Goal: Task Accomplishment & Management: Manage account settings

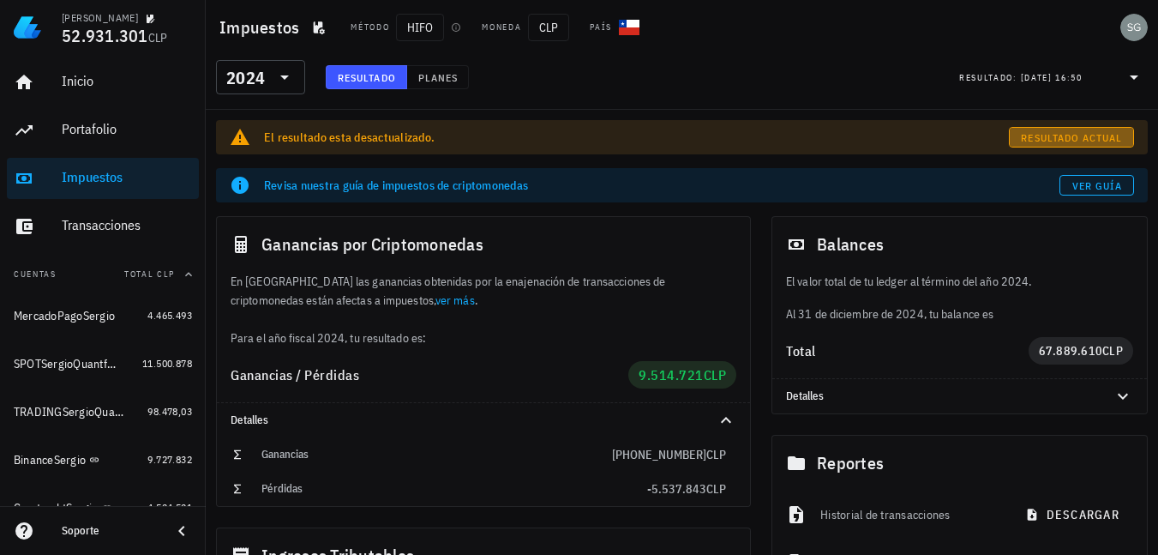
click at [1034, 141] on span "Resultado actual" at bounding box center [1071, 137] width 102 height 13
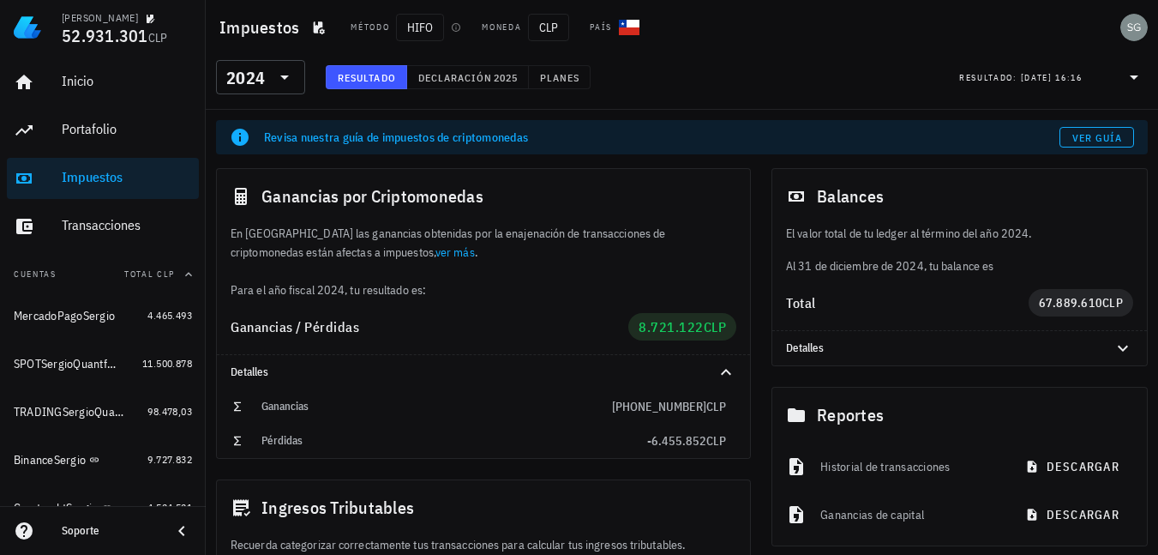
click at [339, 139] on div "Revisa nuestra guía de impuestos de criptomonedas" at bounding box center [661, 137] width 795 height 17
click at [477, 86] on button "Declaración 2025" at bounding box center [468, 77] width 122 height 24
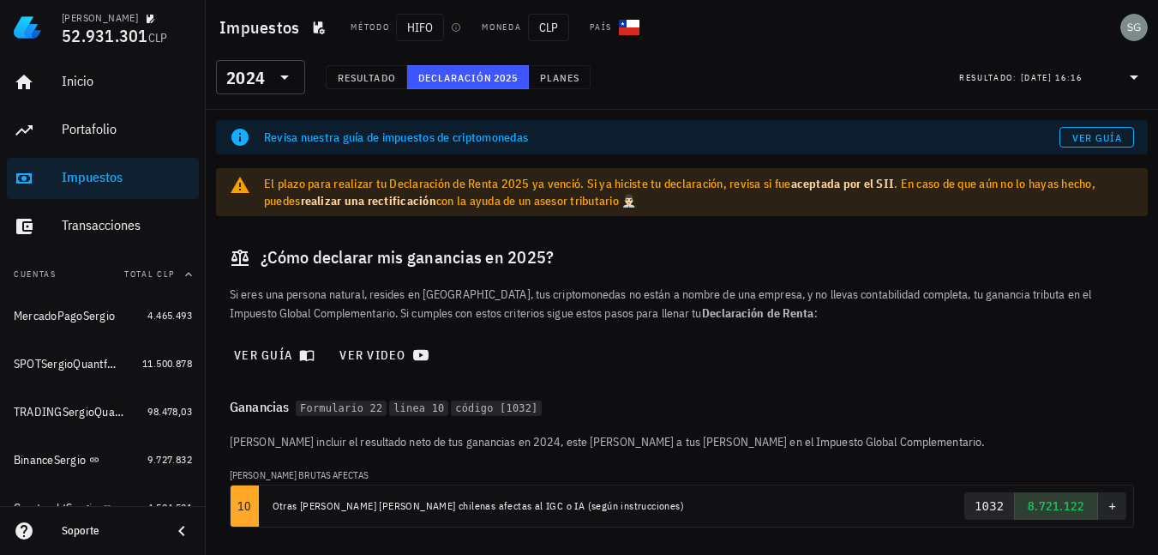
scroll to position [93, 0]
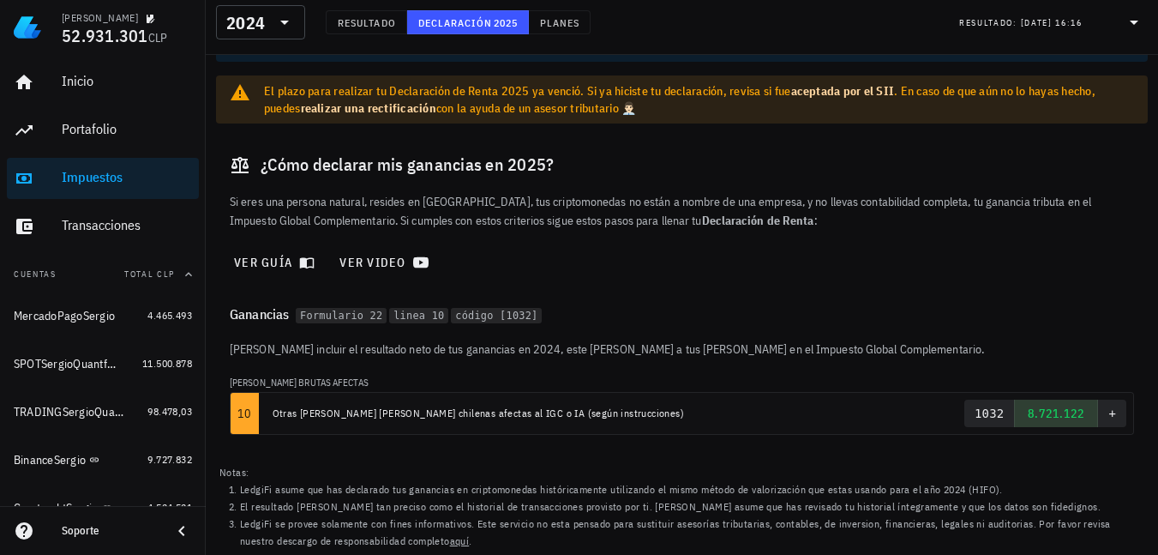
click at [633, 111] on div "El plazo para realizar tu Declaración de Renta 2025 ya venció. Si ya hiciste tu…" at bounding box center [699, 99] width 870 height 34
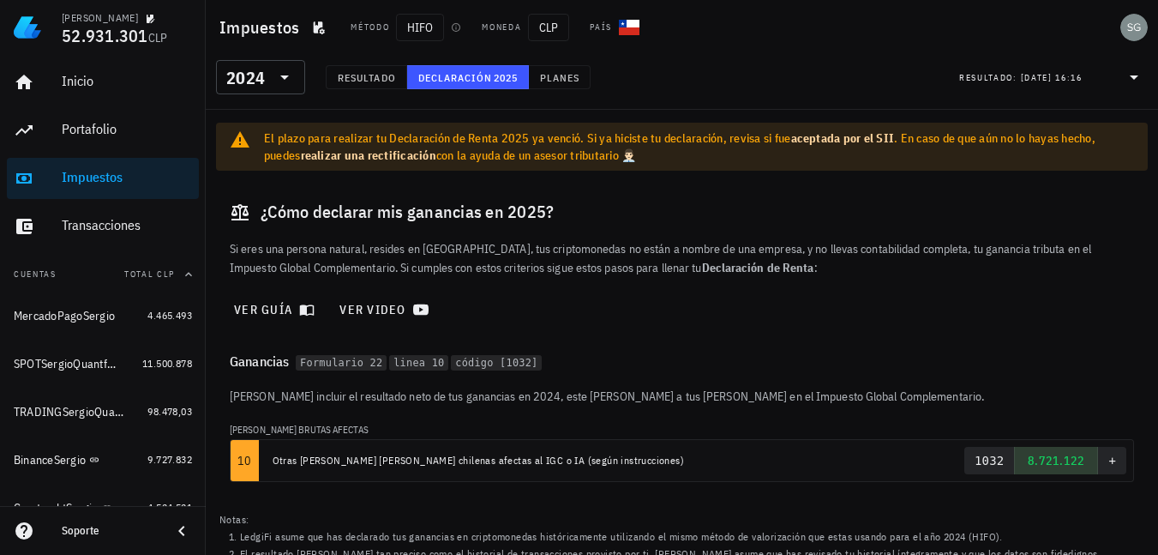
scroll to position [7, 0]
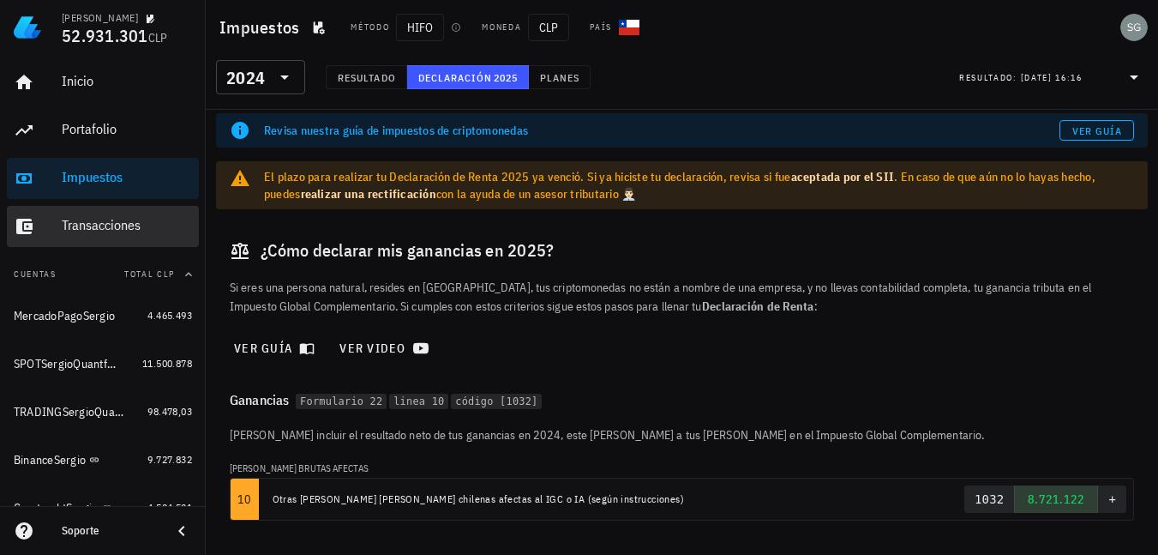
drag, startPoint x: 105, startPoint y: 226, endPoint x: 259, endPoint y: 226, distance: 153.4
click at [105, 226] on div "Transacciones" at bounding box center [127, 225] width 130 height 16
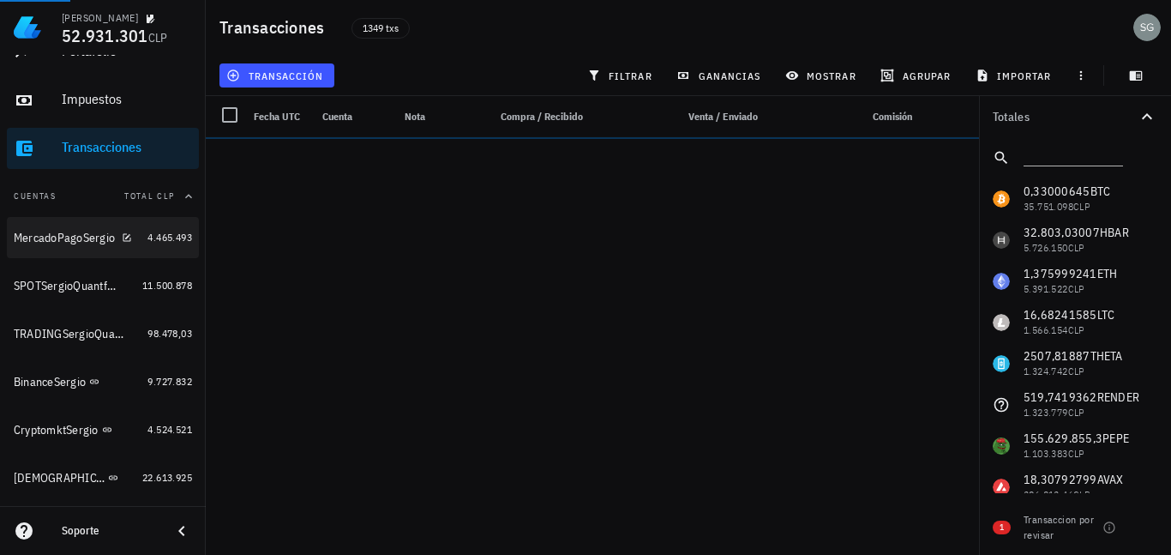
scroll to position [86, 0]
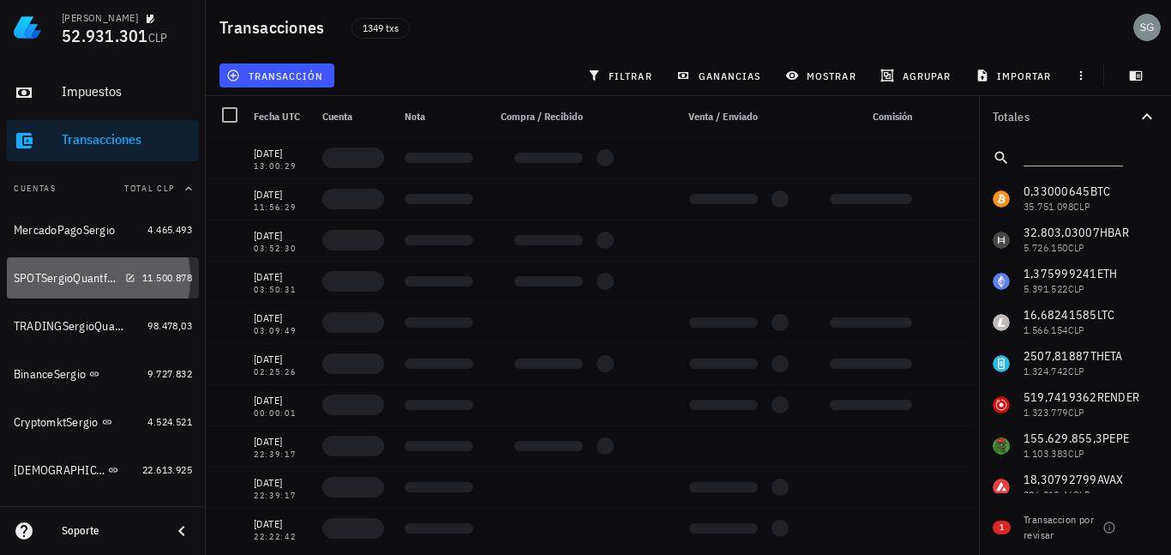
click at [66, 279] on div "SPOTSergioQuantfury" at bounding box center [66, 278] width 105 height 15
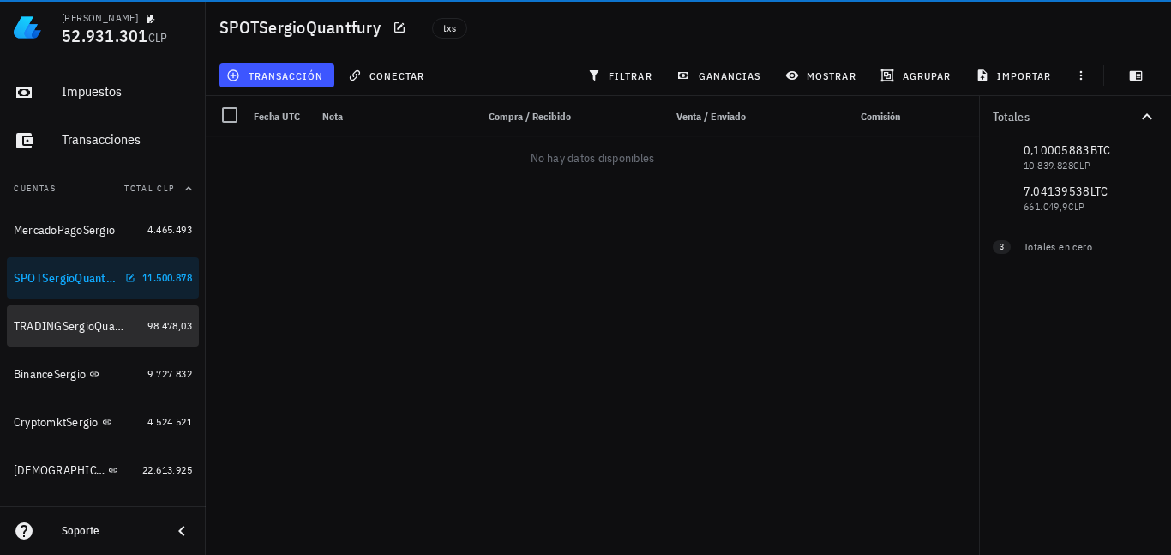
click at [66, 322] on div "TRADINGSergioQuantfury" at bounding box center [69, 326] width 110 height 15
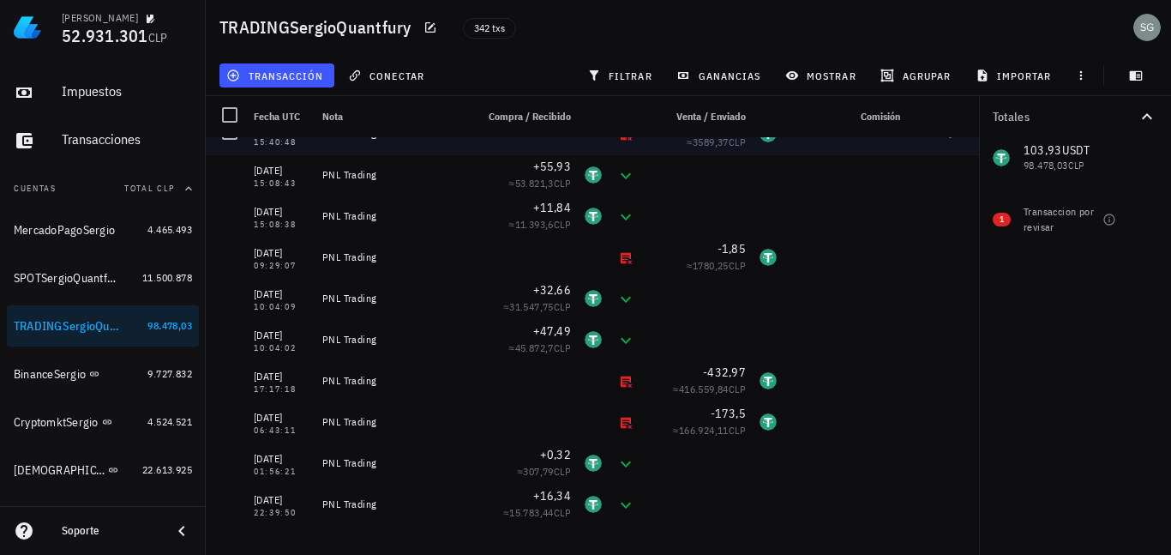
scroll to position [86, 0]
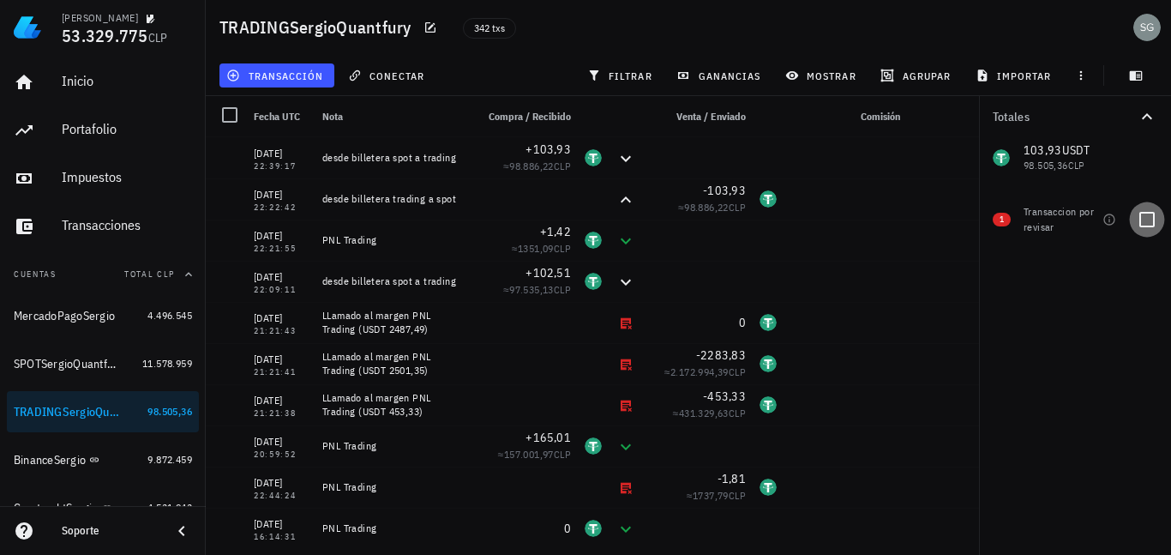
click at [1149, 219] on div at bounding box center [1146, 219] width 29 height 29
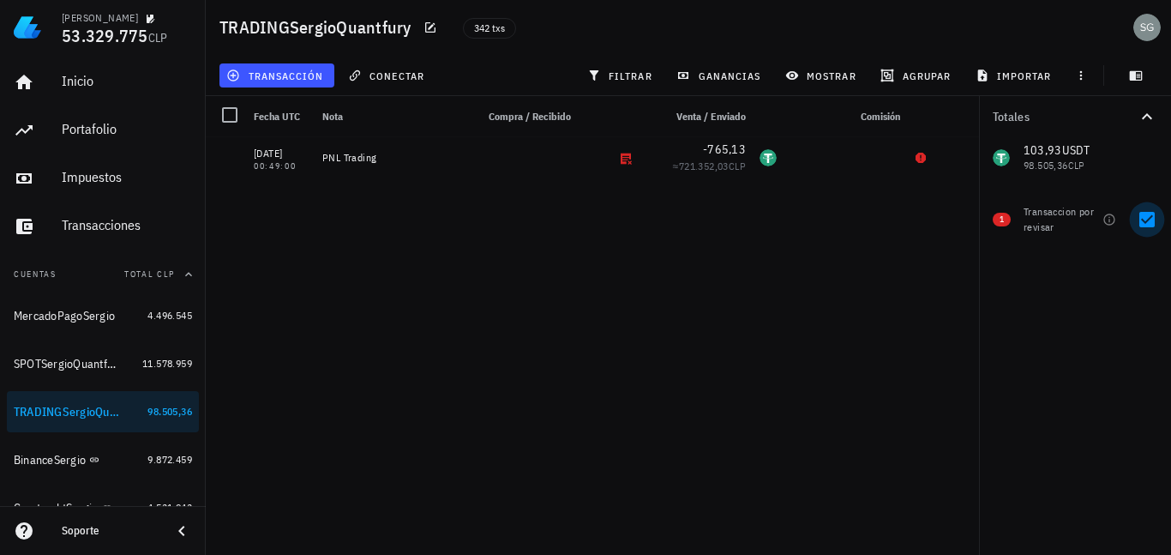
click at [1145, 220] on div at bounding box center [1146, 219] width 29 height 29
checkbox input "false"
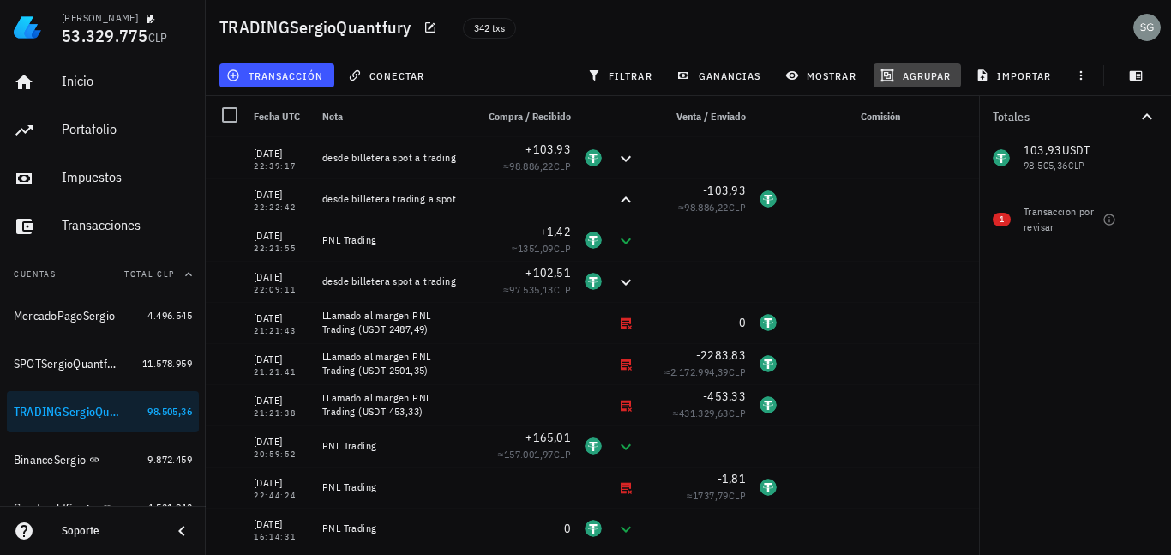
click at [921, 79] on span "agrupar" at bounding box center [917, 76] width 67 height 14
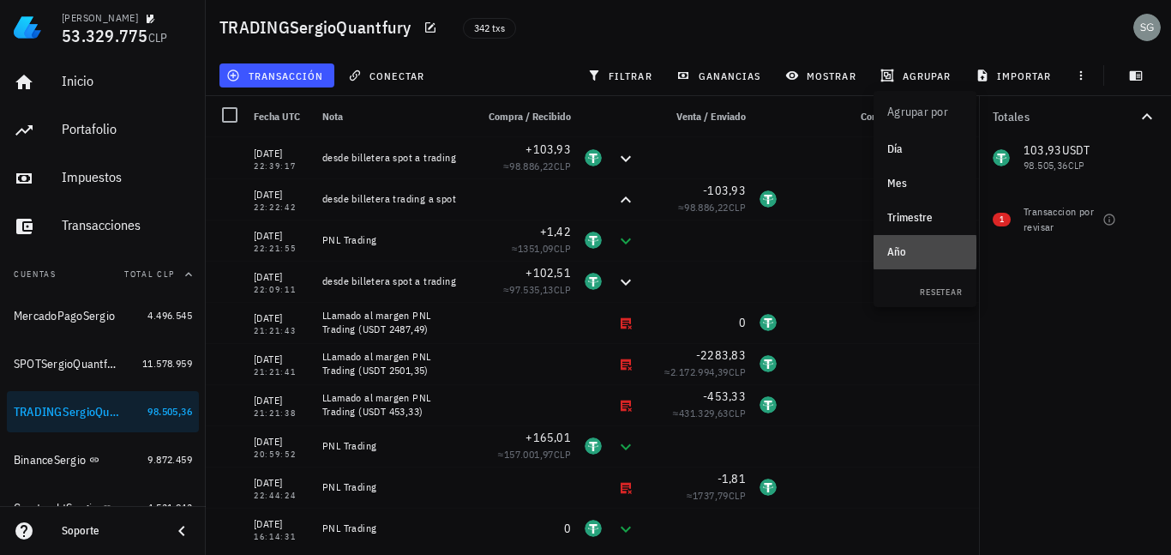
click at [923, 260] on div "Año" at bounding box center [924, 251] width 75 height 27
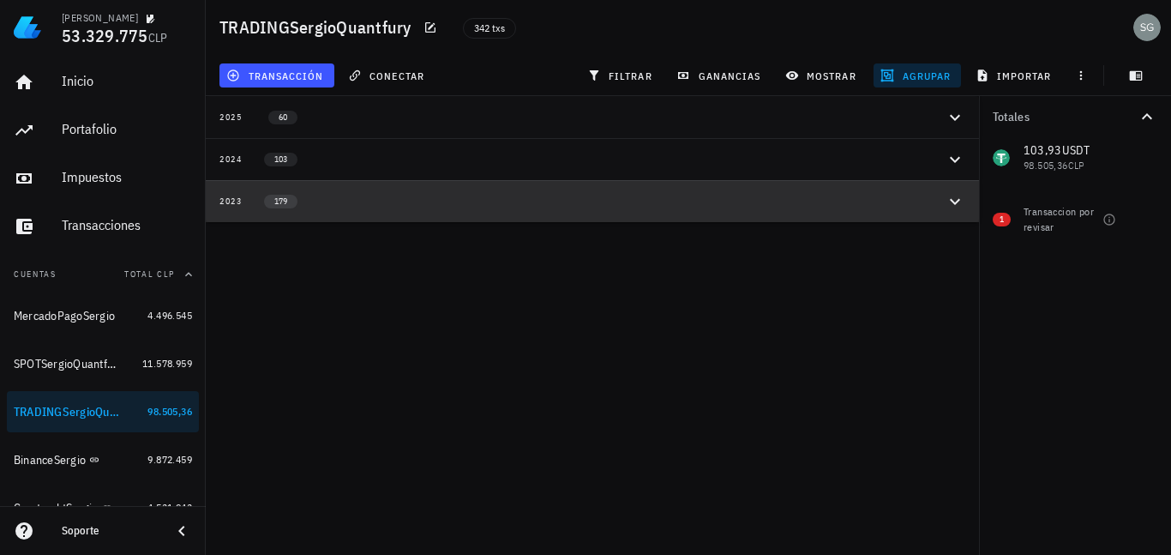
click at [957, 202] on icon "button" at bounding box center [955, 201] width 21 height 21
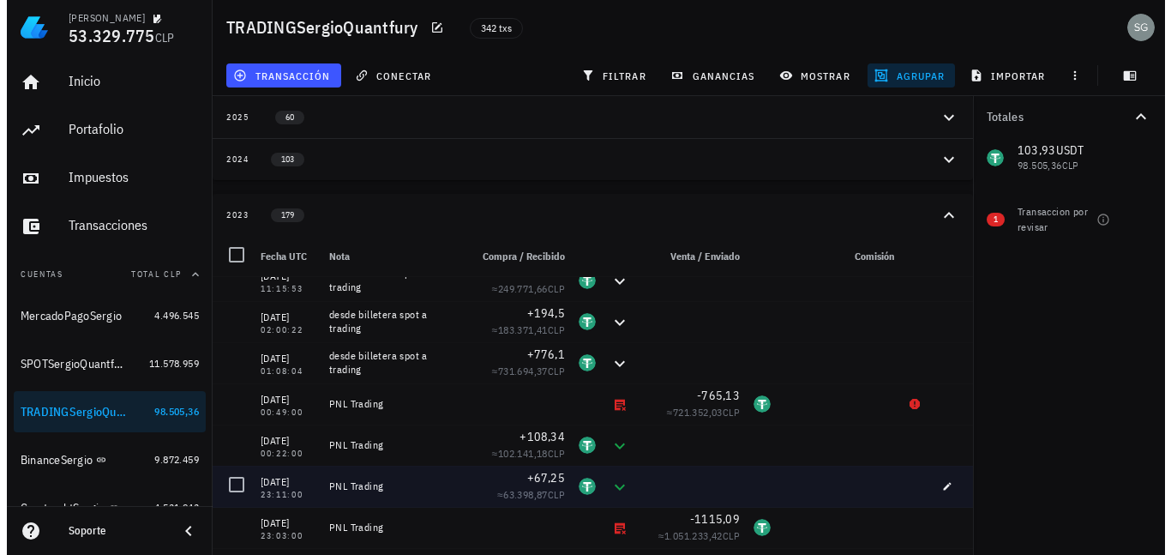
scroll to position [1543, 0]
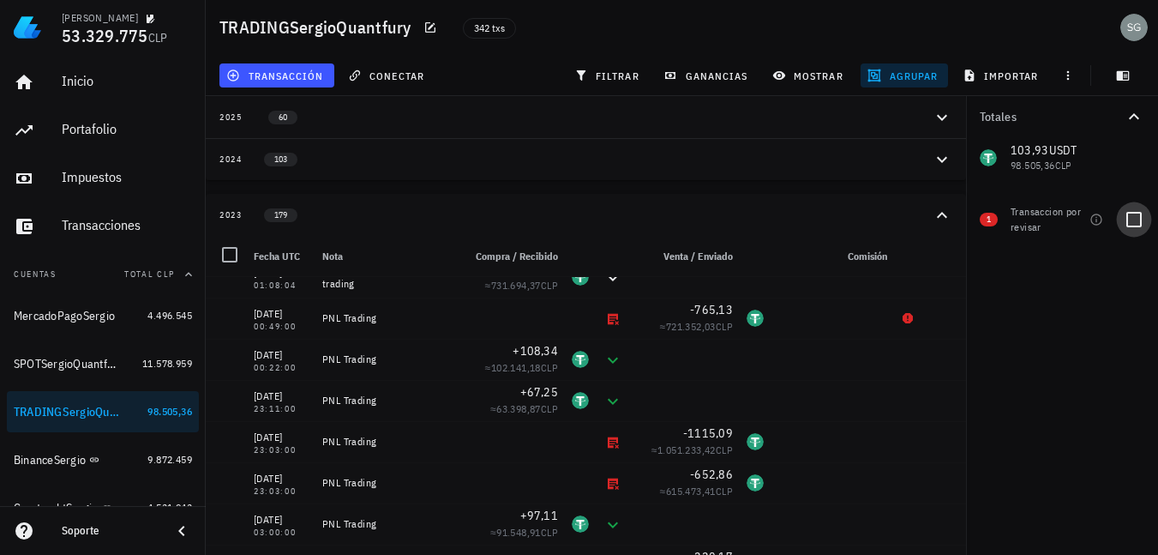
click at [1131, 222] on div at bounding box center [1133, 219] width 29 height 29
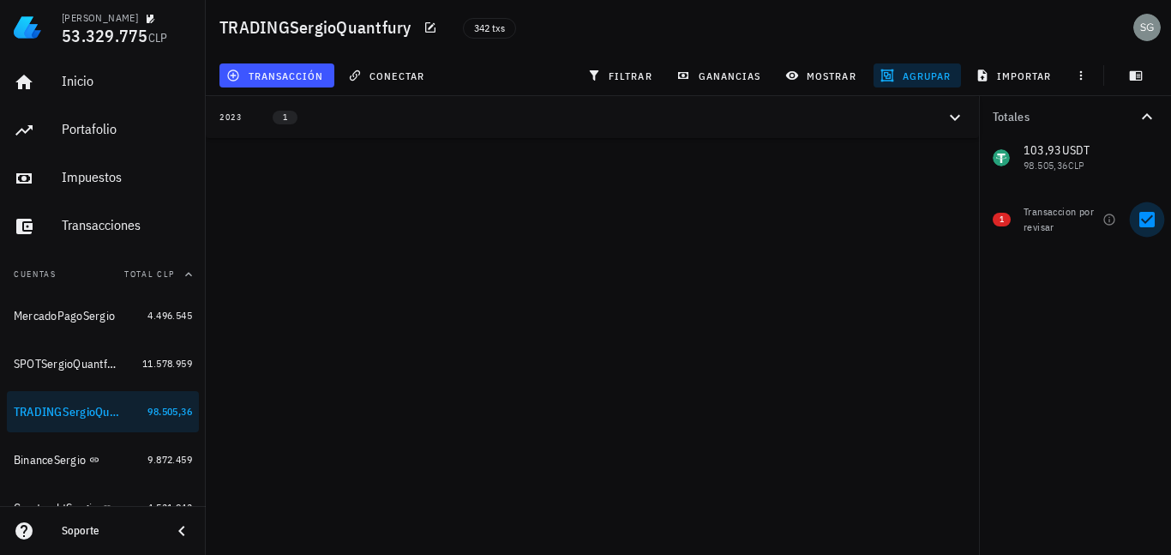
click at [1143, 214] on div at bounding box center [1146, 219] width 29 height 29
checkbox input "false"
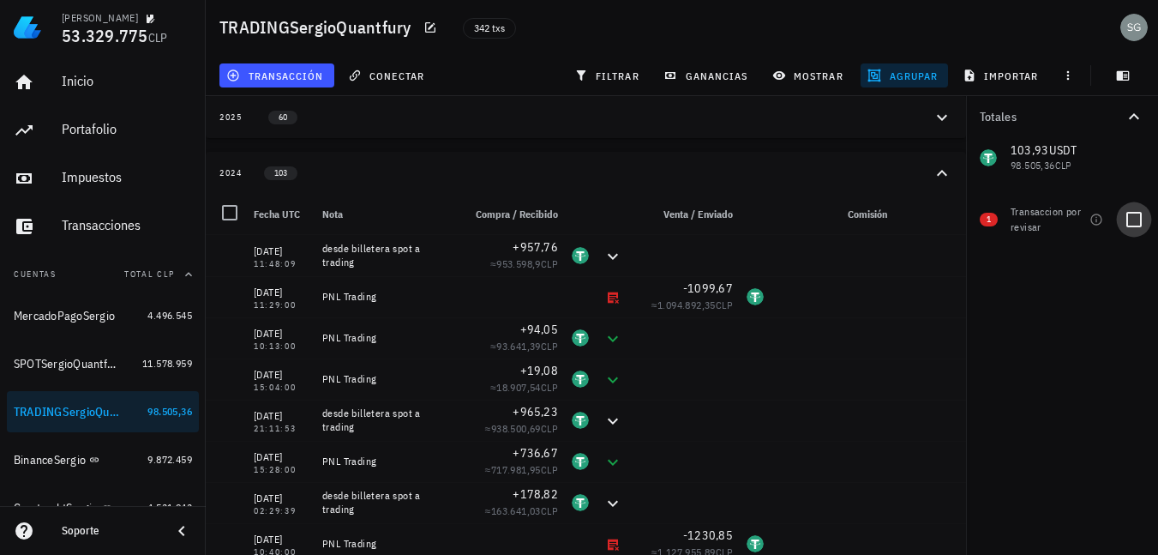
click at [1134, 213] on div at bounding box center [1133, 219] width 29 height 29
checkbox input "true"
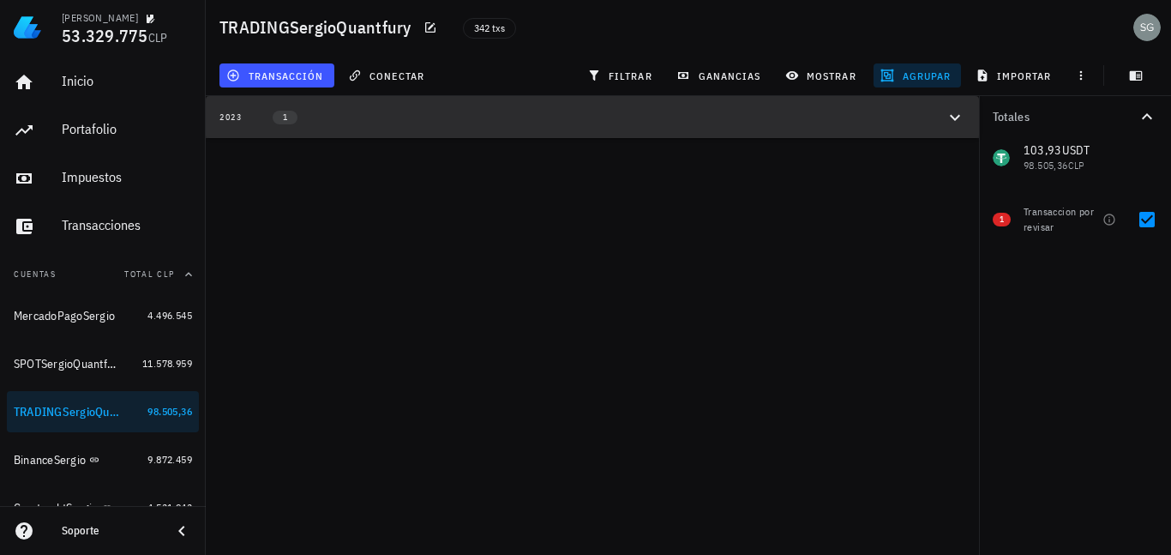
click at [951, 114] on icon "button" at bounding box center [955, 117] width 21 height 21
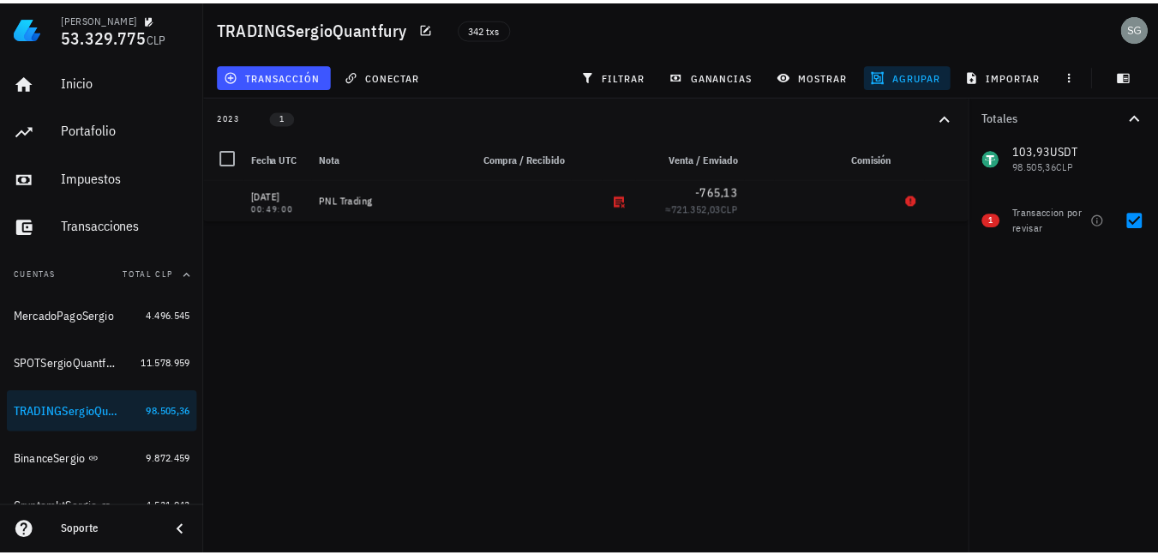
scroll to position [0, 0]
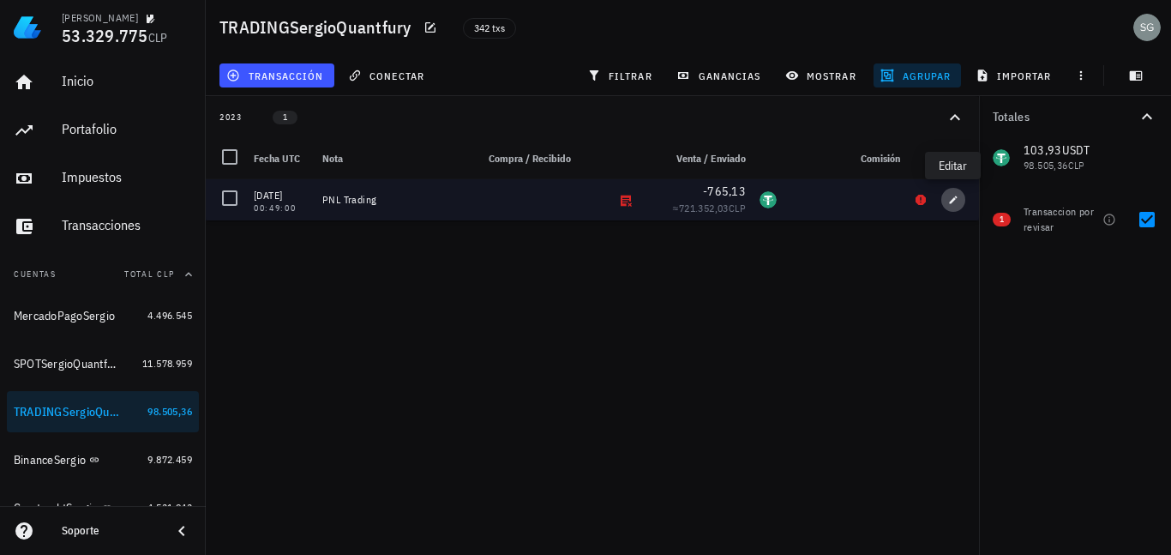
click at [956, 198] on icon "button" at bounding box center [953, 200] width 10 height 10
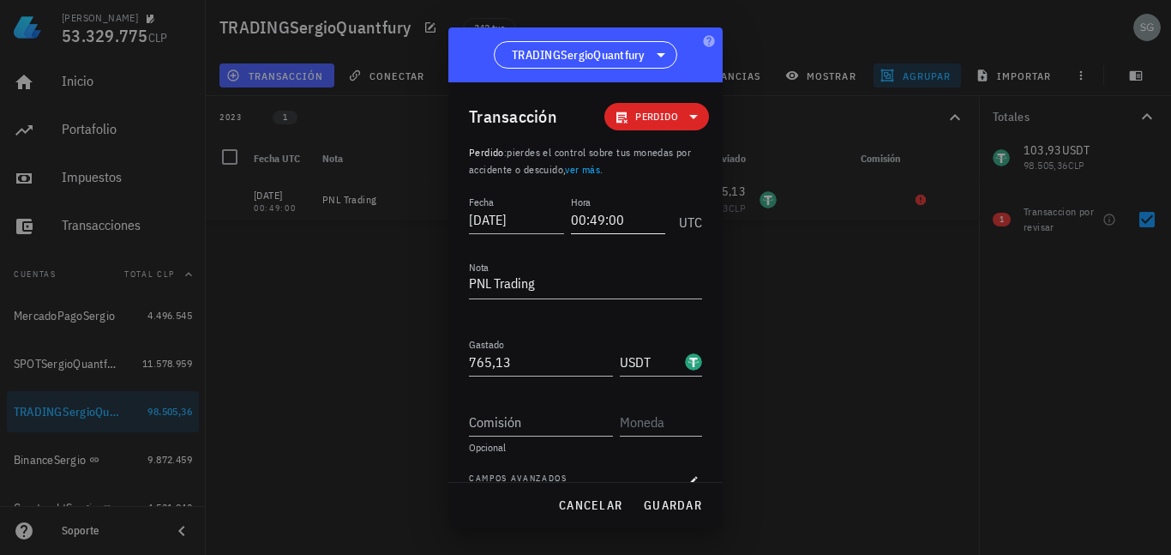
click at [579, 217] on input "00:49:00" at bounding box center [618, 219] width 95 height 27
click at [680, 507] on span "guardar" at bounding box center [672, 504] width 59 height 15
type input "00:49:00"
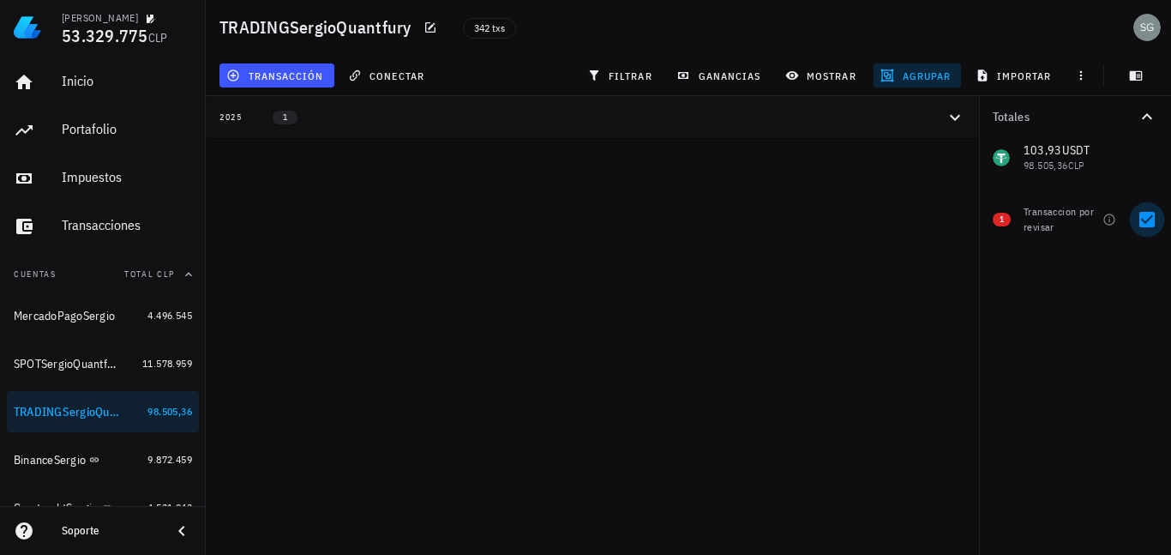
click at [1149, 213] on div at bounding box center [1146, 219] width 29 height 29
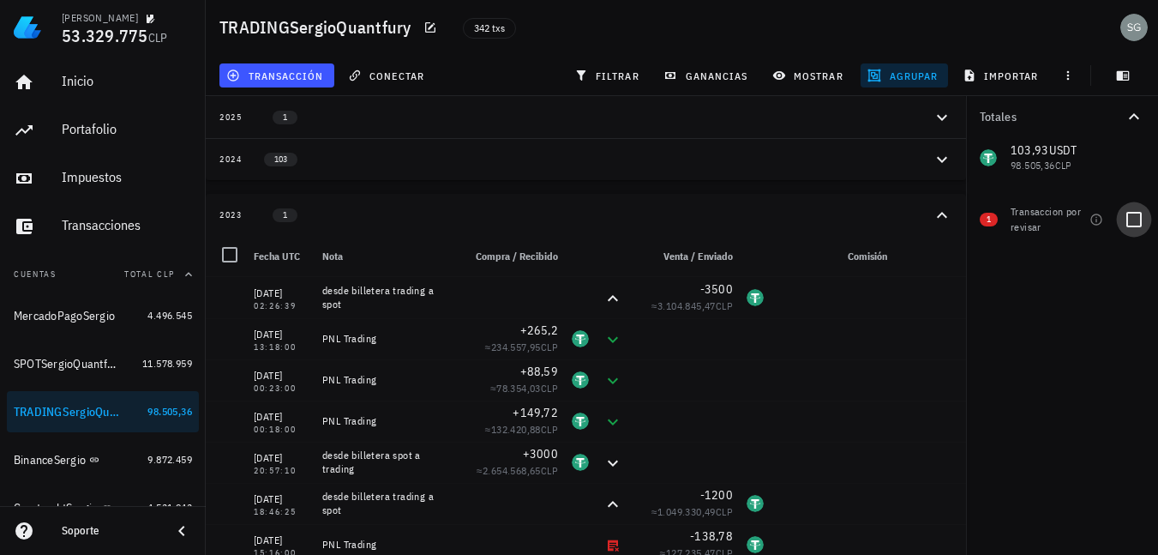
click at [1133, 218] on div at bounding box center [1133, 219] width 29 height 29
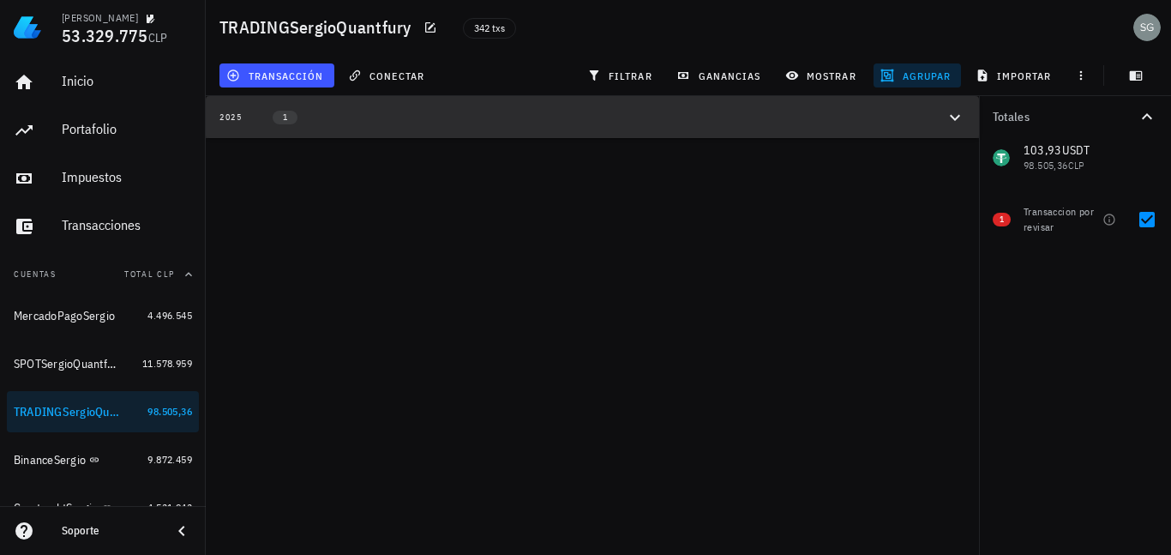
click at [959, 113] on icon "button" at bounding box center [955, 117] width 21 height 21
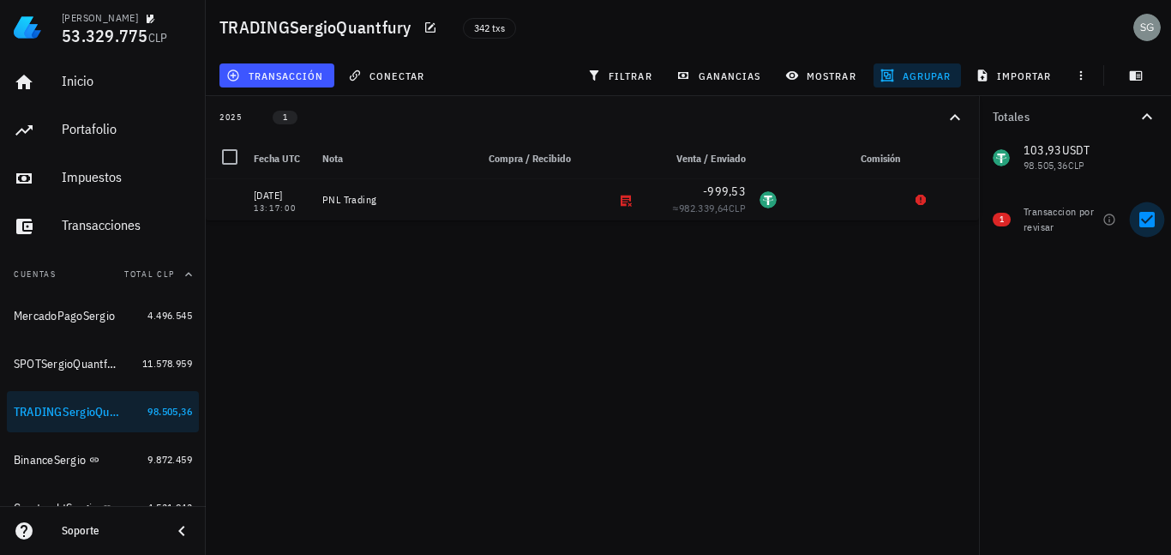
click at [1141, 225] on div at bounding box center [1146, 219] width 29 height 29
checkbox input "false"
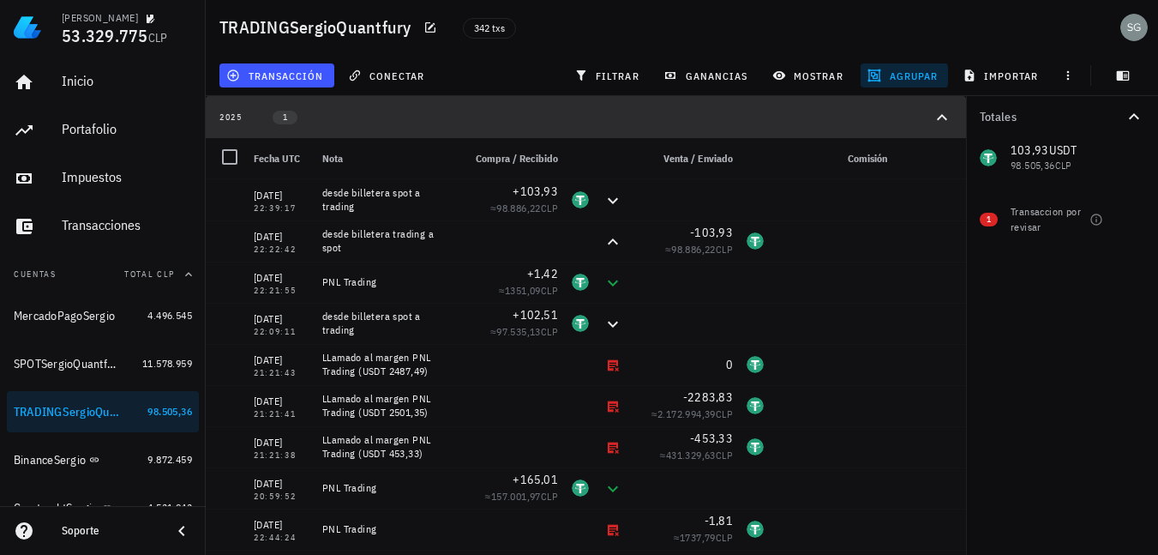
click at [943, 117] on icon "button" at bounding box center [942, 117] width 21 height 21
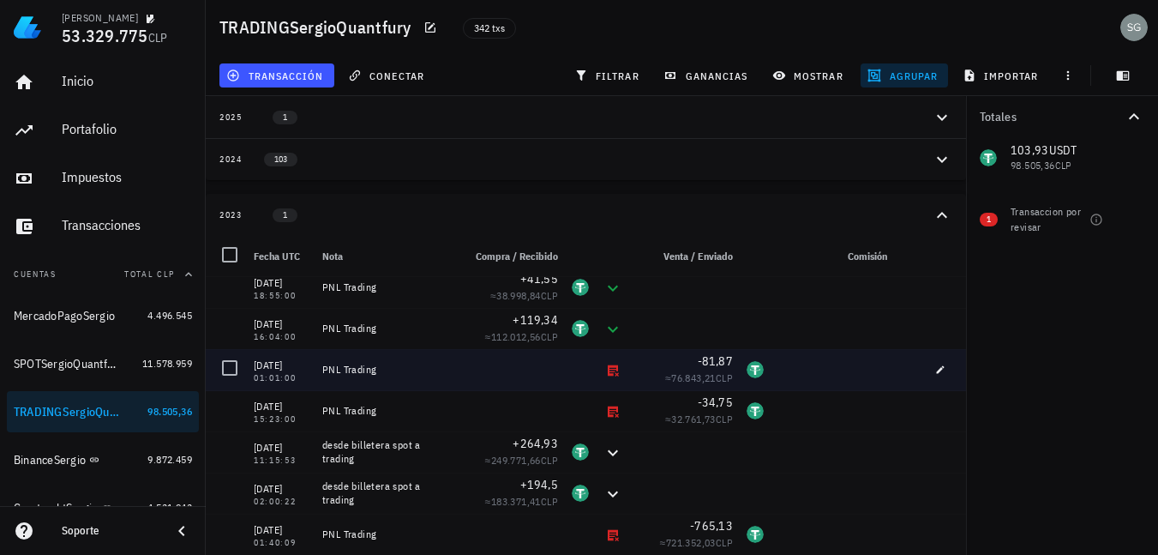
scroll to position [1372, 0]
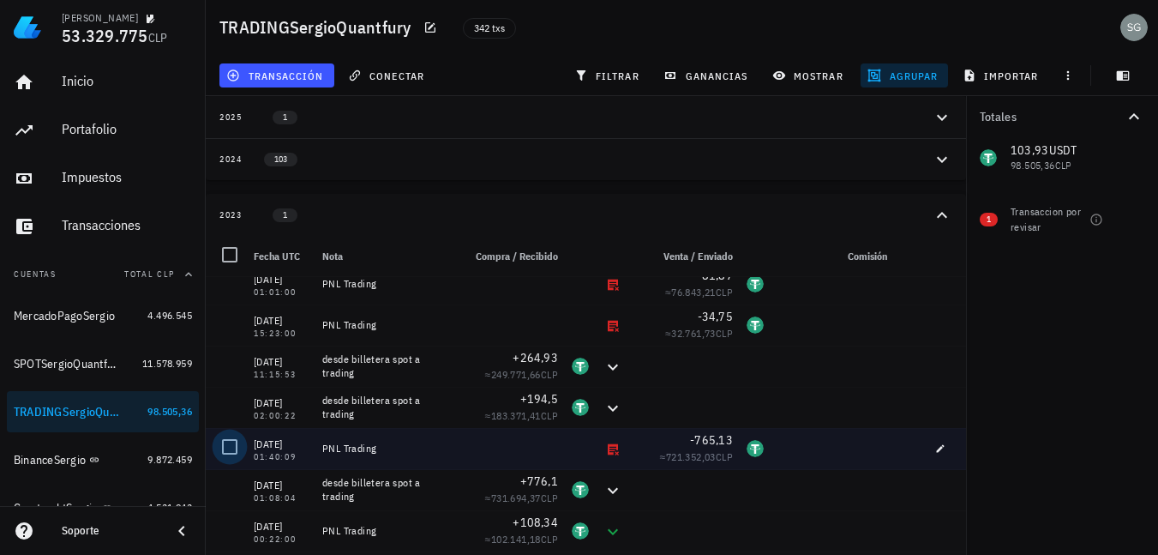
click at [233, 451] on div at bounding box center [229, 446] width 29 height 29
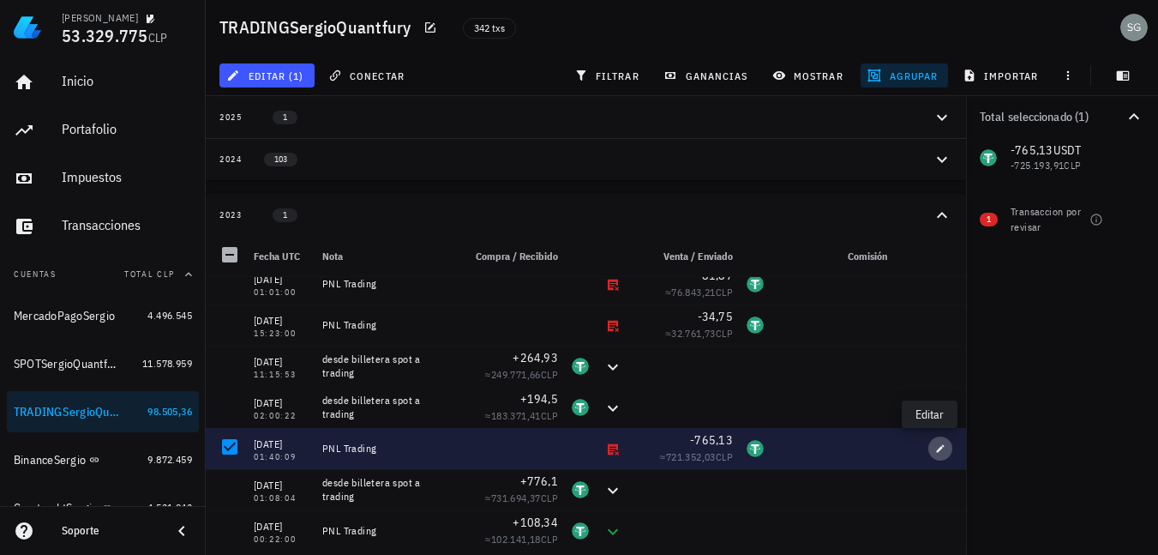
click at [935, 446] on icon "button" at bounding box center [940, 448] width 10 height 10
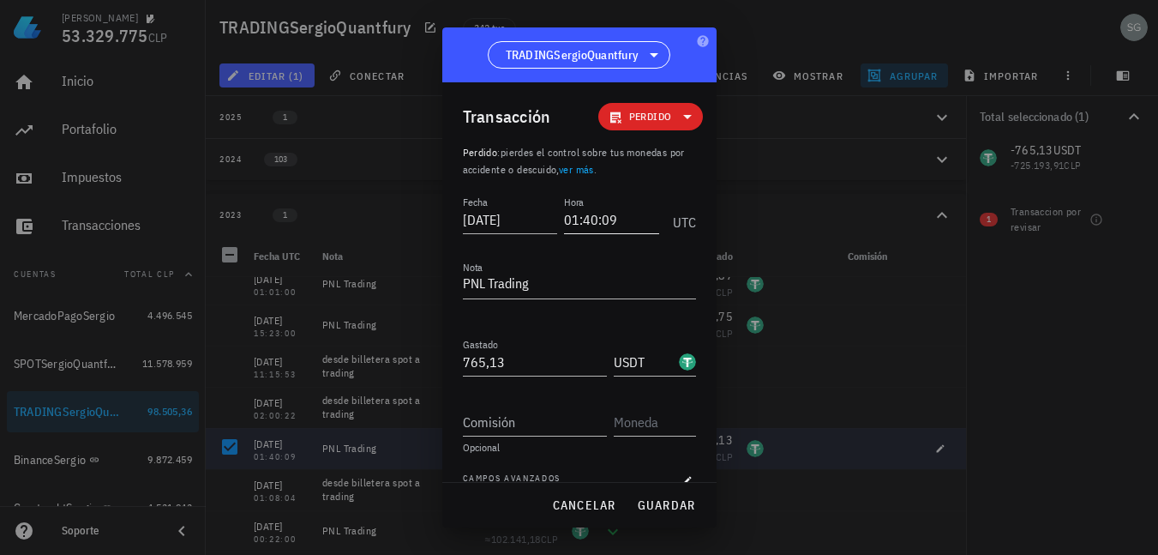
click at [576, 222] on input "01:40:09" at bounding box center [611, 219] width 95 height 27
click at [573, 221] on input "01:40:09" at bounding box center [610, 219] width 98 height 27
click at [572, 220] on input "01:40:09" at bounding box center [610, 219] width 98 height 27
click at [571, 219] on input "01:40:09" at bounding box center [610, 219] width 98 height 27
click at [585, 224] on input "00:40:00" at bounding box center [610, 219] width 98 height 27
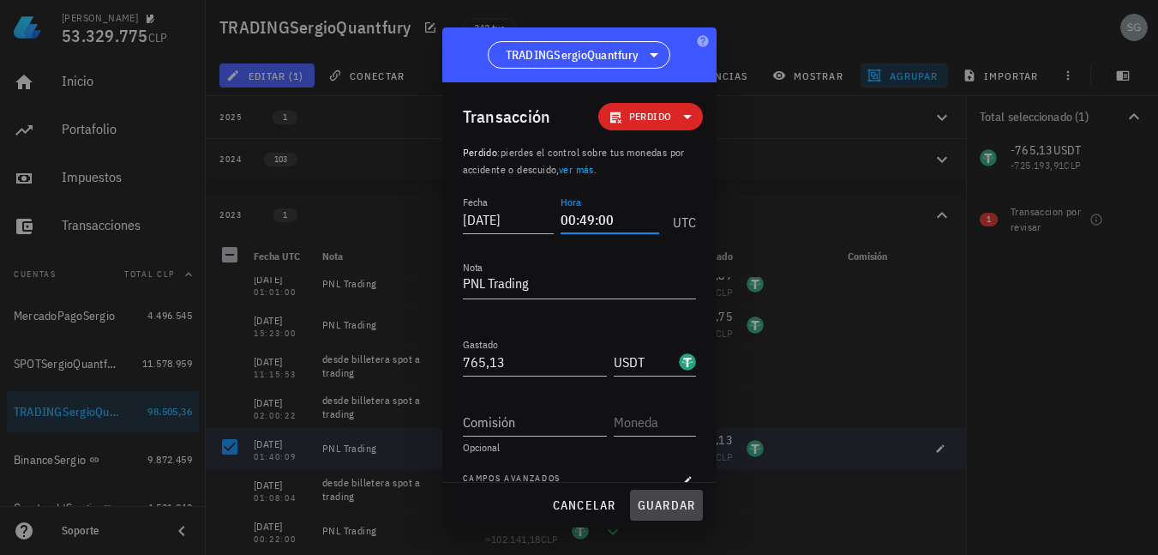
click at [650, 504] on span "guardar" at bounding box center [666, 504] width 59 height 15
type input "01:40:09"
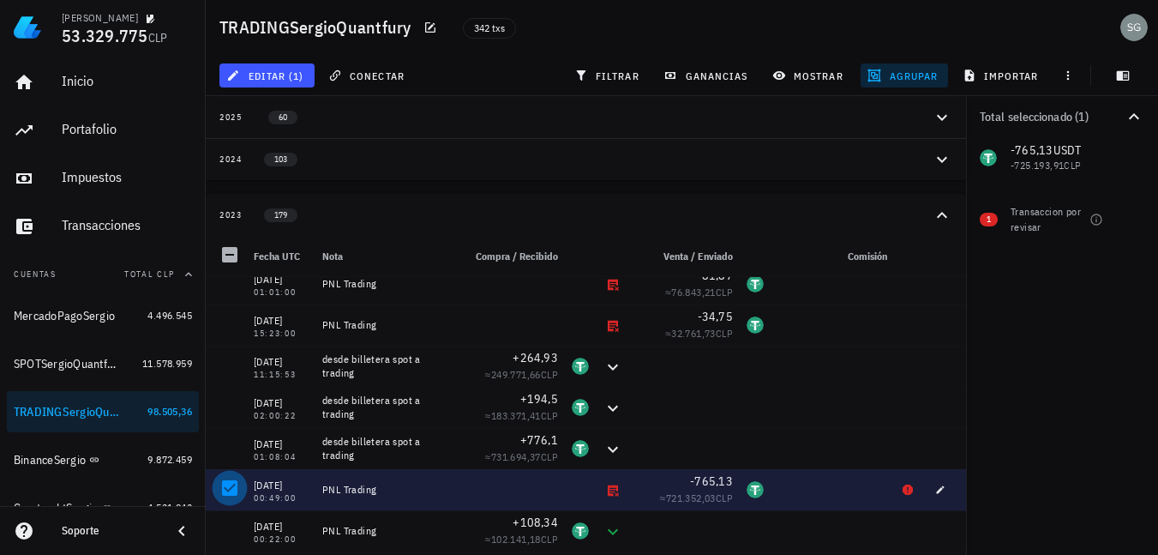
click at [227, 490] on div at bounding box center [229, 487] width 29 height 29
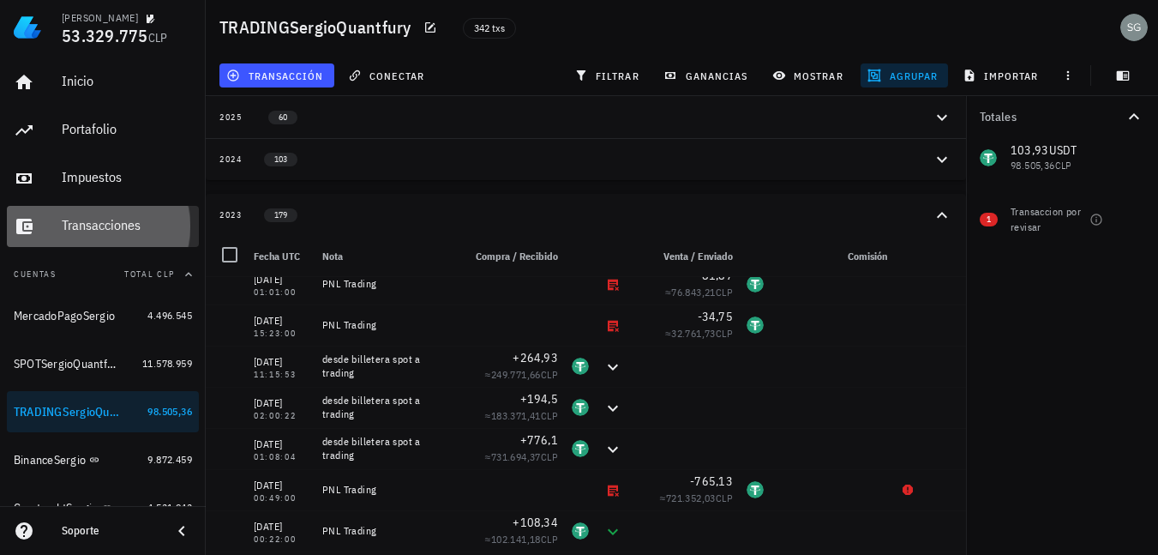
click at [75, 222] on div "Transacciones" at bounding box center [127, 225] width 130 height 16
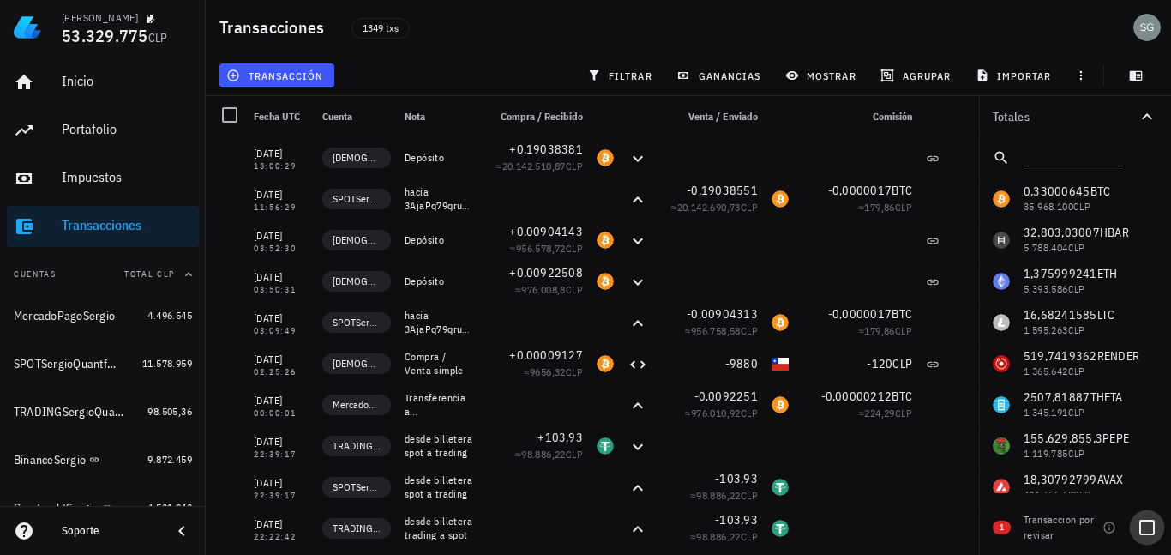
click at [1148, 525] on div at bounding box center [1146, 527] width 29 height 29
checkbox input "true"
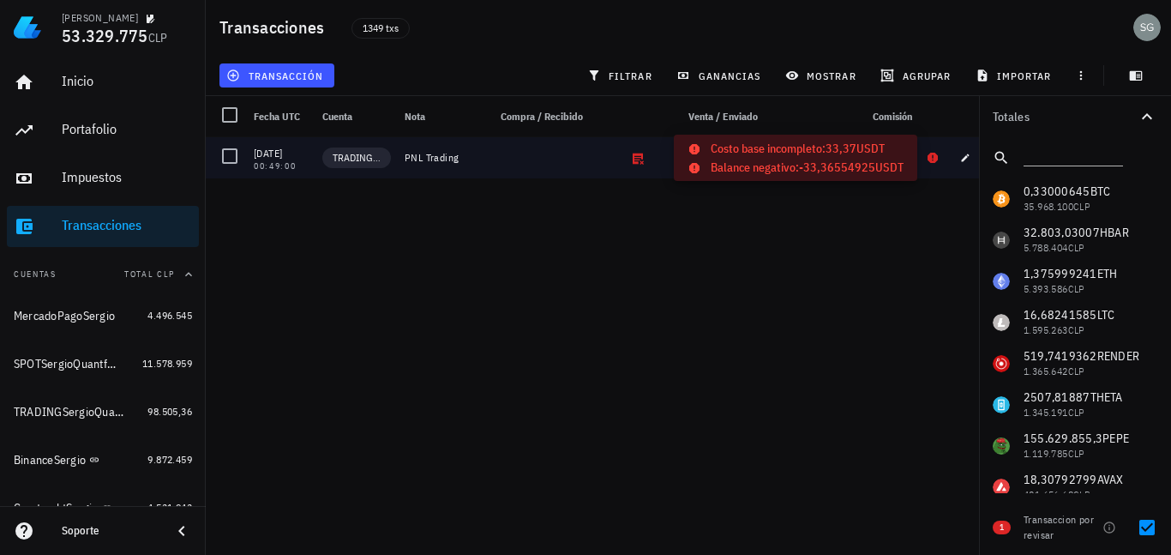
click at [932, 160] on icon at bounding box center [932, 158] width 10 height 10
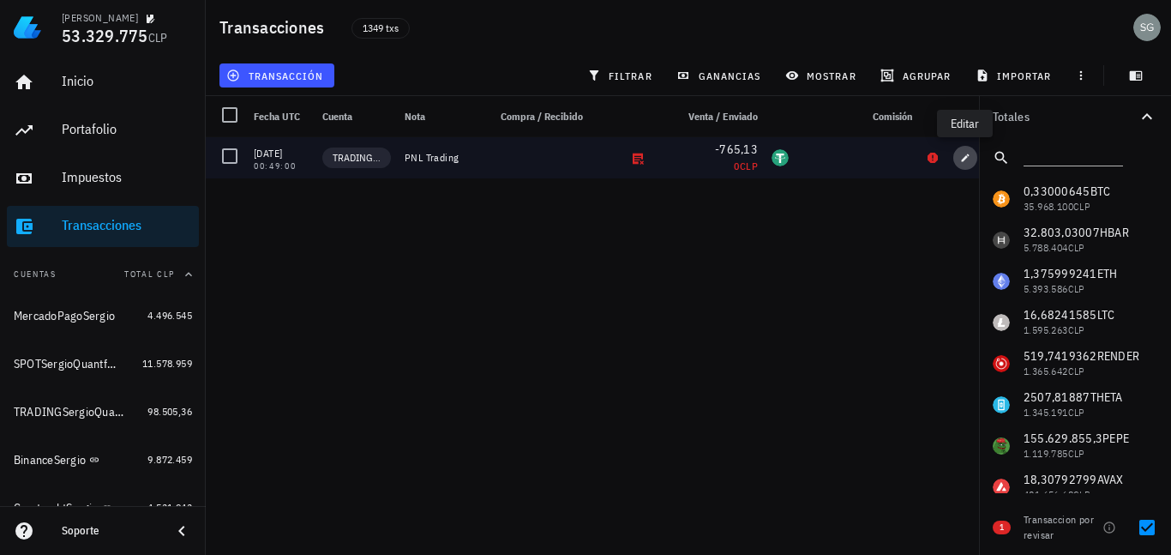
click at [962, 155] on icon "button" at bounding box center [965, 158] width 10 height 10
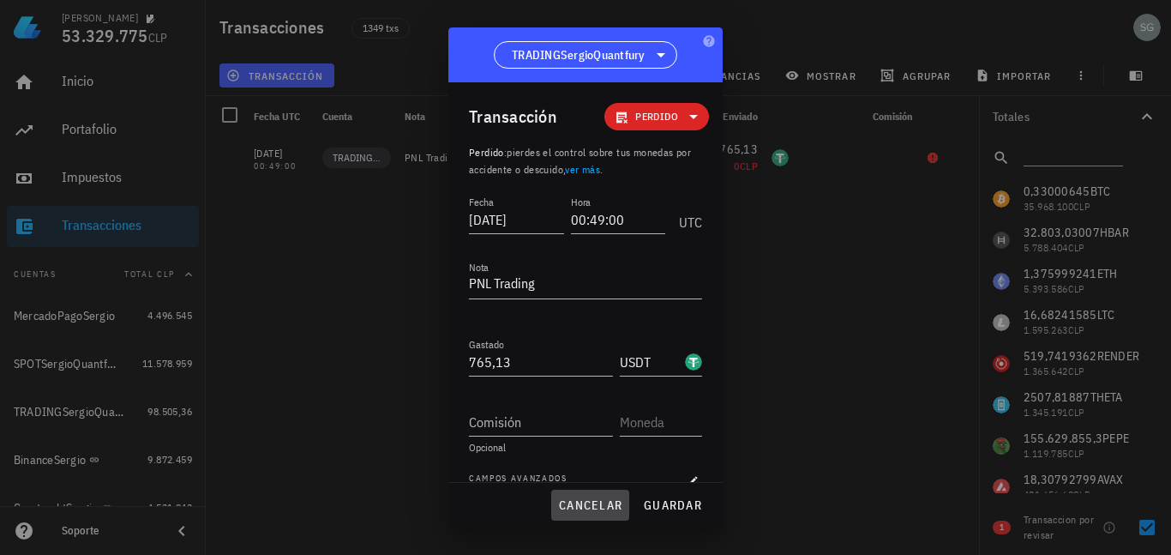
click at [585, 499] on span "cancelar" at bounding box center [590, 504] width 64 height 15
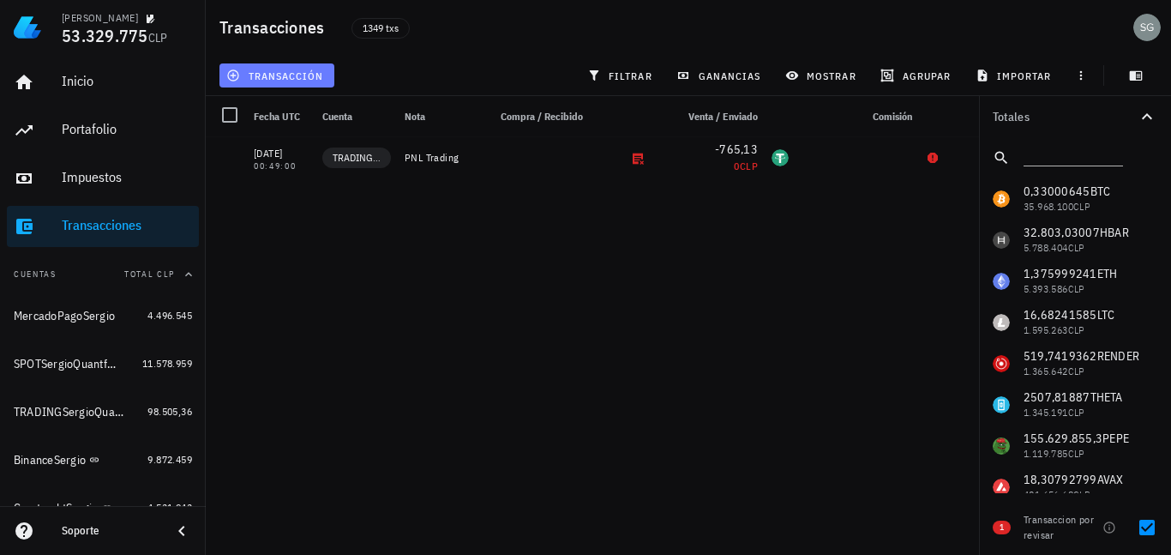
click at [273, 75] on span "transacción" at bounding box center [276, 76] width 93 height 14
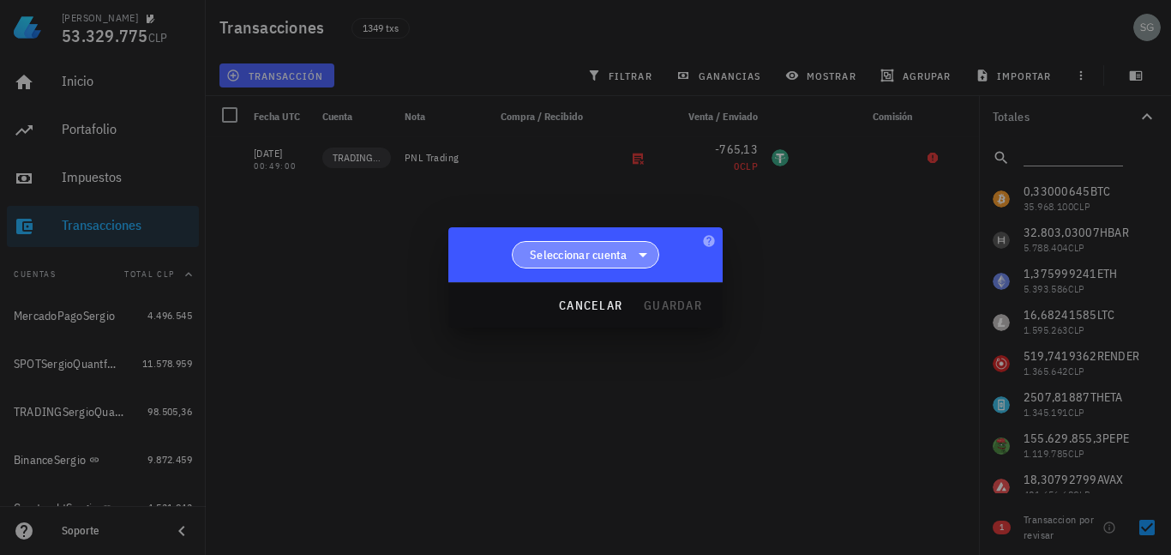
click at [597, 260] on span "Seleccionar cuenta" at bounding box center [579, 254] width 98 height 17
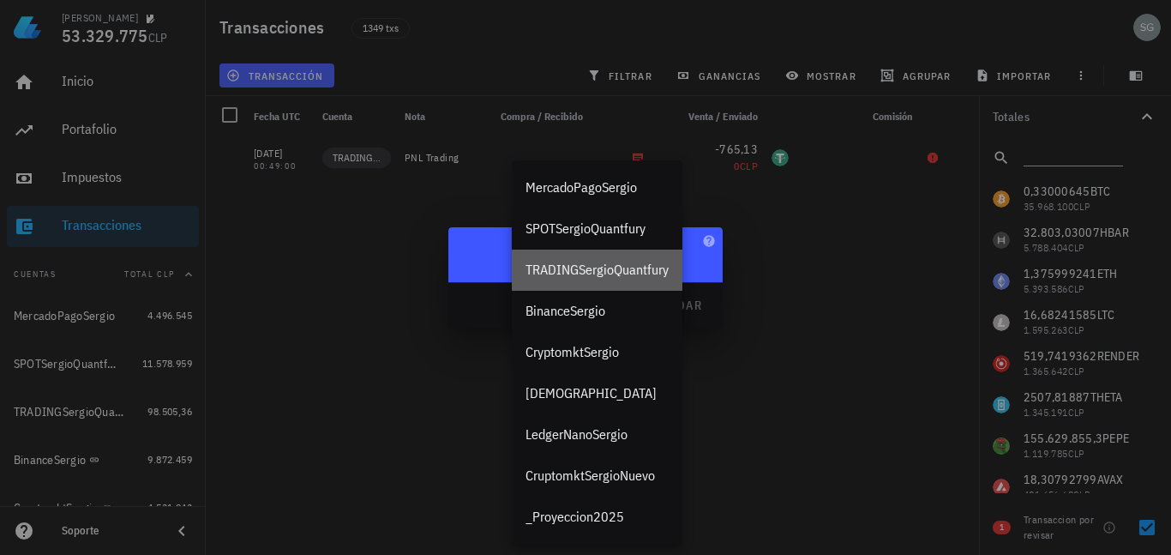
click at [591, 271] on div "TRADINGSergioQuantfury" at bounding box center [596, 269] width 143 height 16
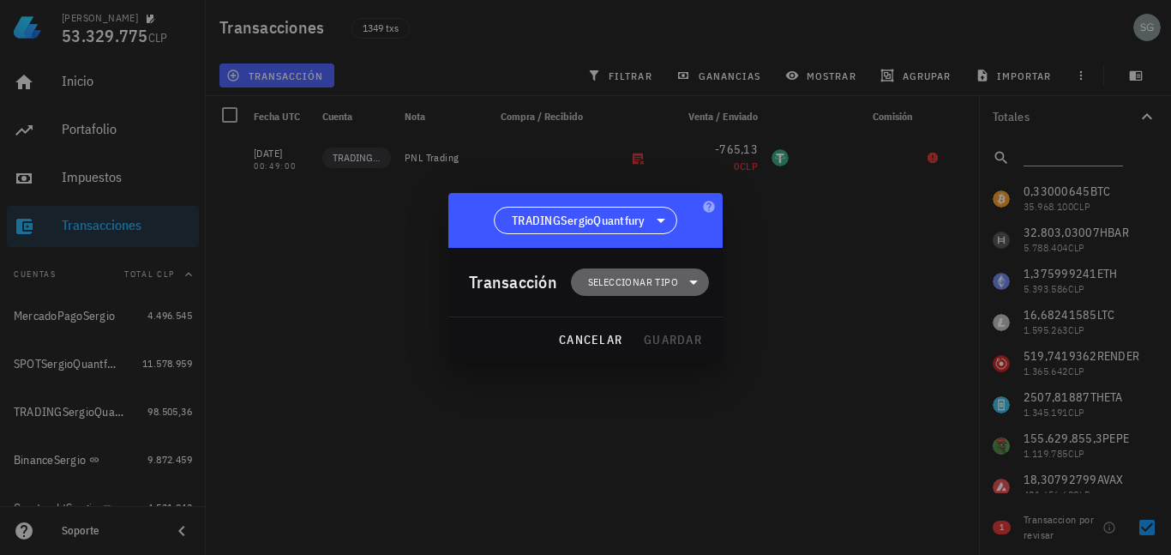
click at [630, 287] on span "Seleccionar tipo" at bounding box center [633, 281] width 90 height 17
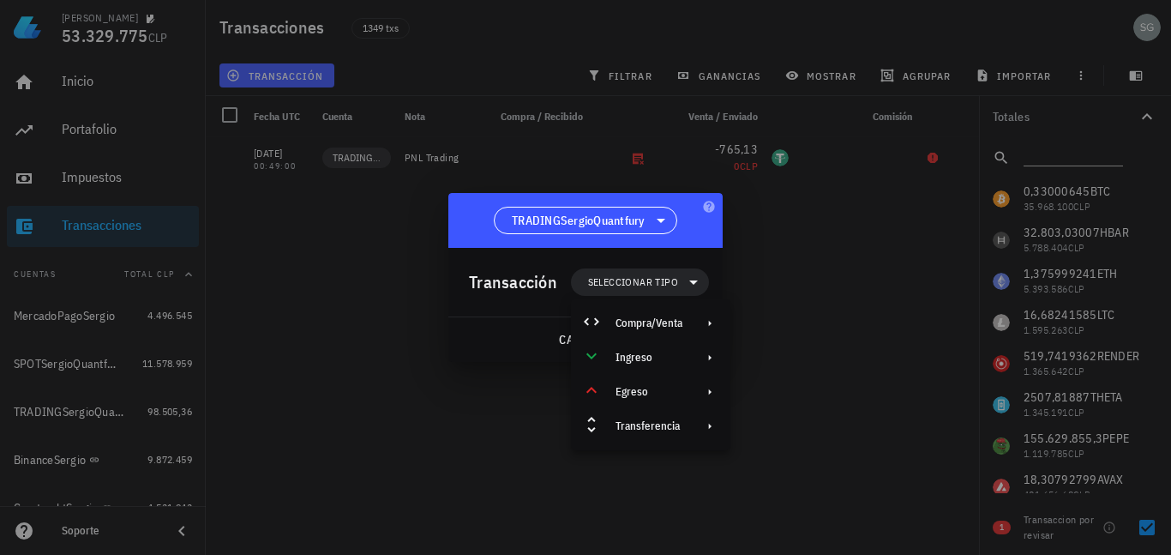
click at [833, 231] on div at bounding box center [585, 277] width 1171 height 555
click at [618, 342] on span "cancelar" at bounding box center [590, 339] width 64 height 15
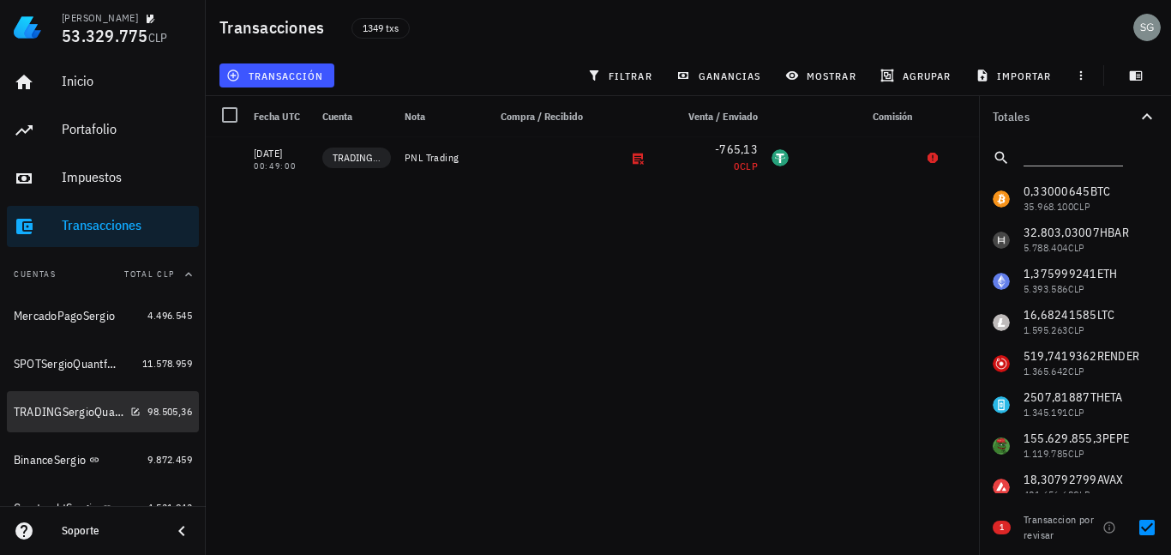
click at [51, 411] on div "TRADINGSergioQuantfury" at bounding box center [69, 412] width 110 height 15
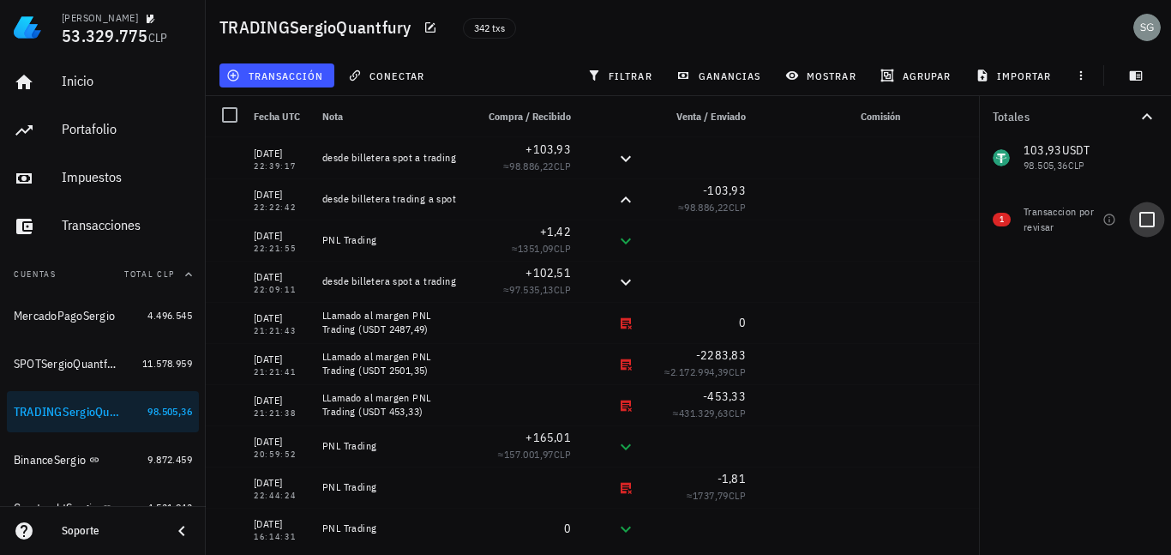
click at [1148, 217] on div at bounding box center [1146, 219] width 29 height 29
checkbox input "true"
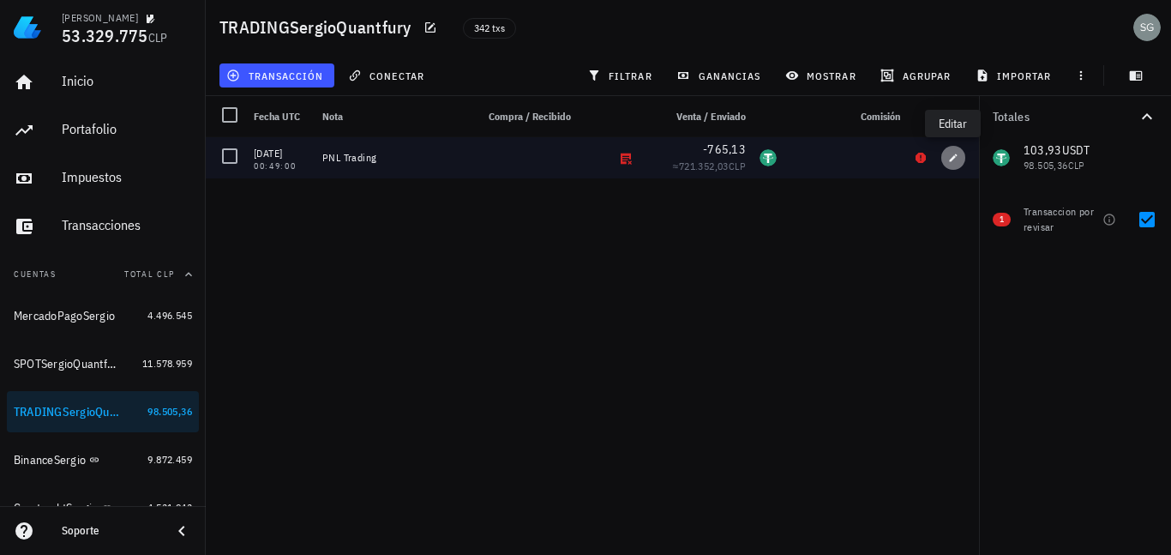
click at [949, 154] on icon "button" at bounding box center [953, 158] width 10 height 10
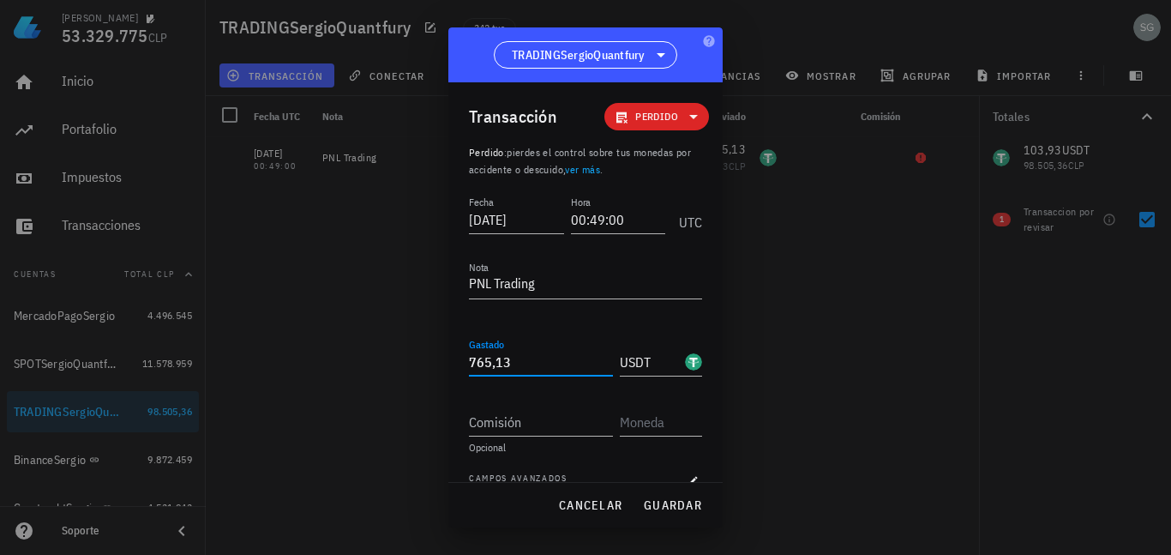
click at [490, 367] on input "765,13" at bounding box center [541, 361] width 144 height 27
click at [519, 361] on input "765,13" at bounding box center [541, 361] width 144 height 27
click at [575, 500] on span "cancelar" at bounding box center [590, 504] width 64 height 15
type input "765,13"
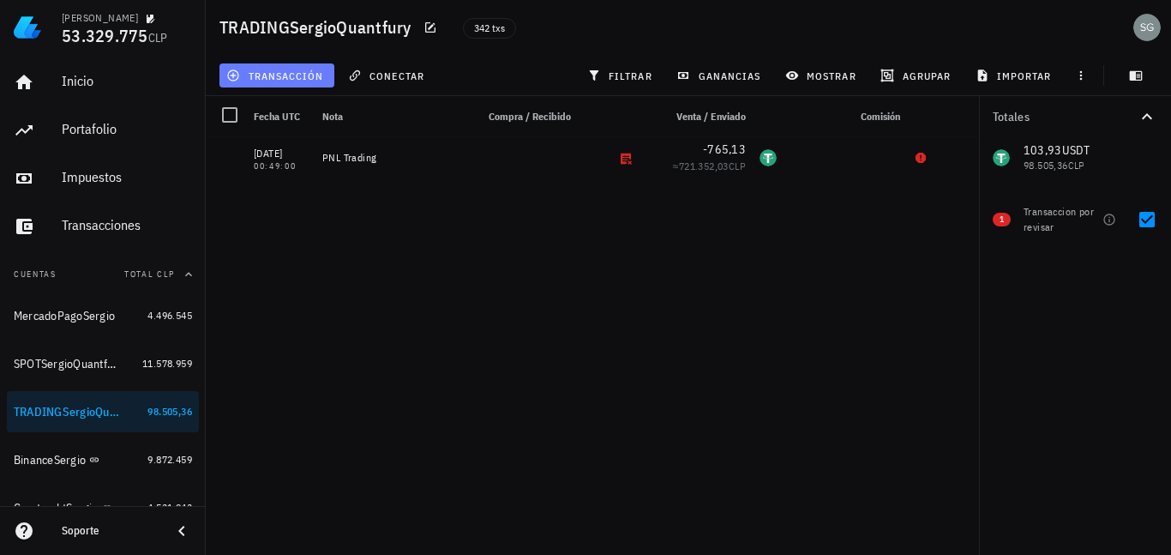
click at [297, 69] on span "transacción" at bounding box center [276, 76] width 93 height 14
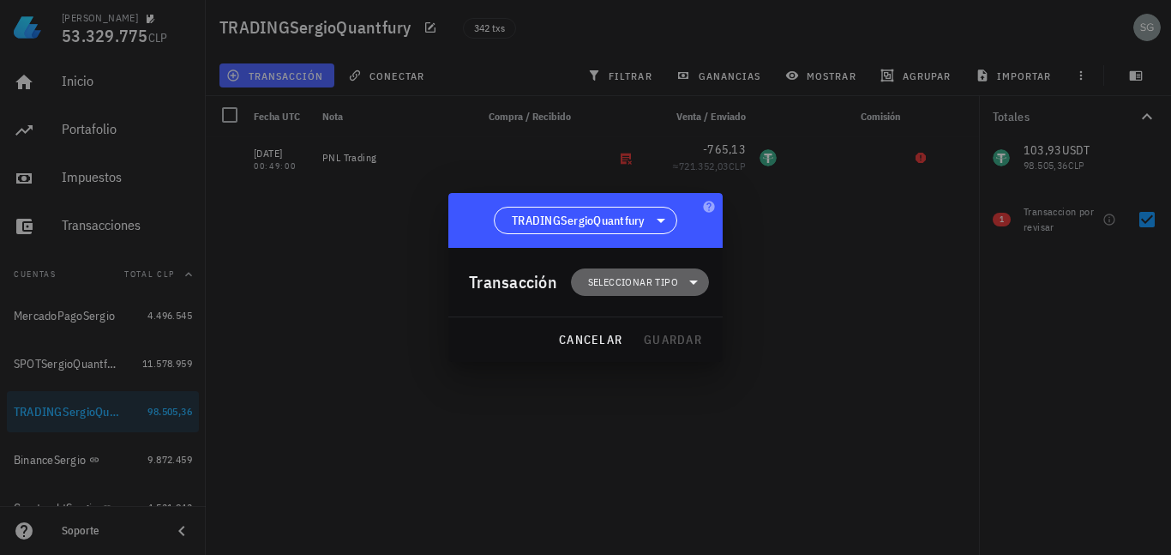
click at [658, 283] on span "Seleccionar tipo" at bounding box center [633, 281] width 90 height 17
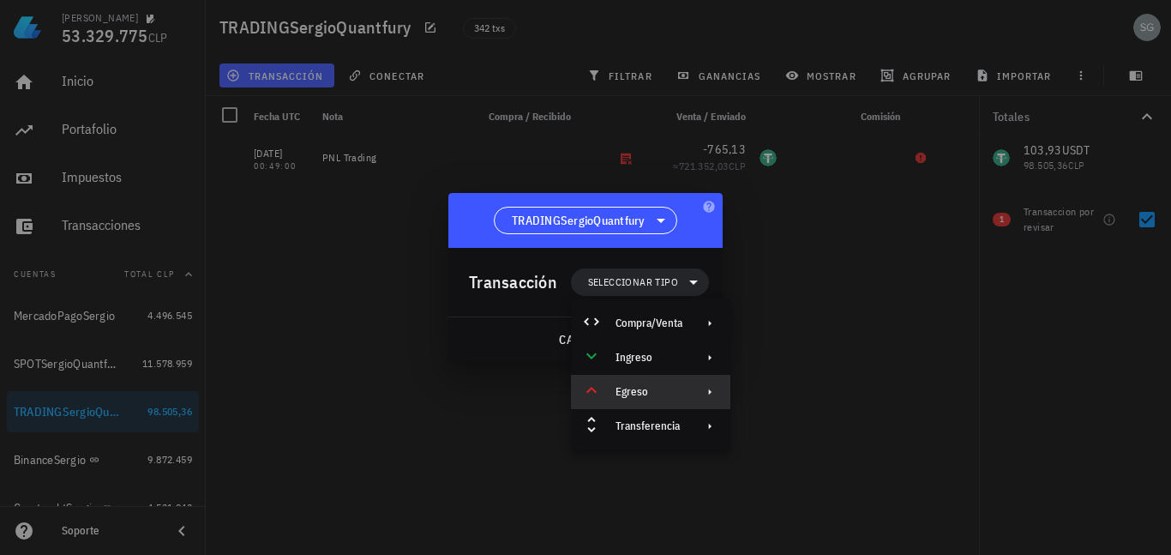
click at [683, 397] on div "Egreso" at bounding box center [650, 392] width 159 height 34
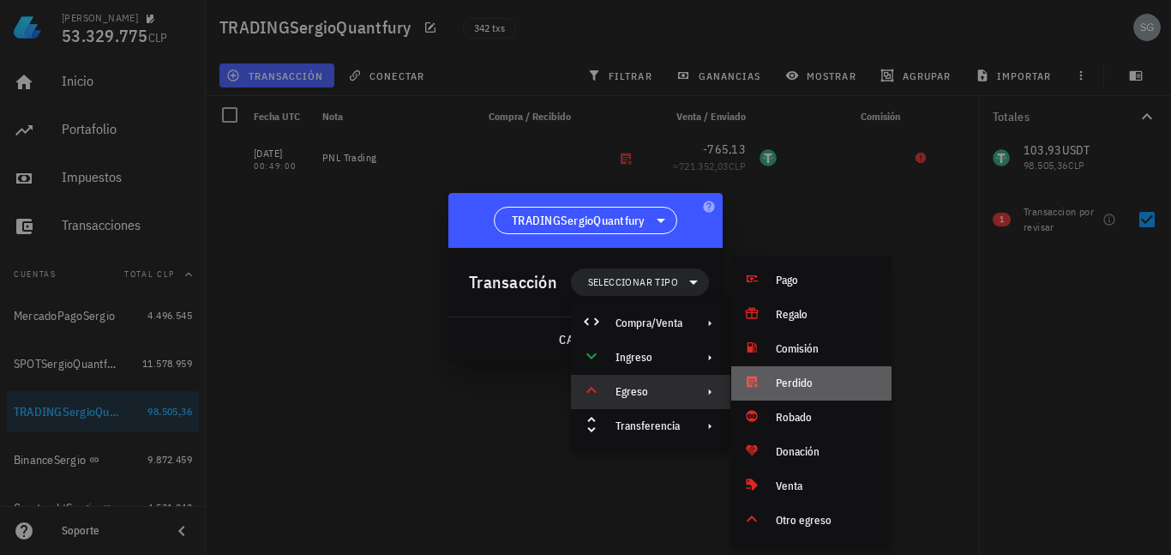
click at [807, 387] on div "Perdido" at bounding box center [827, 383] width 102 height 14
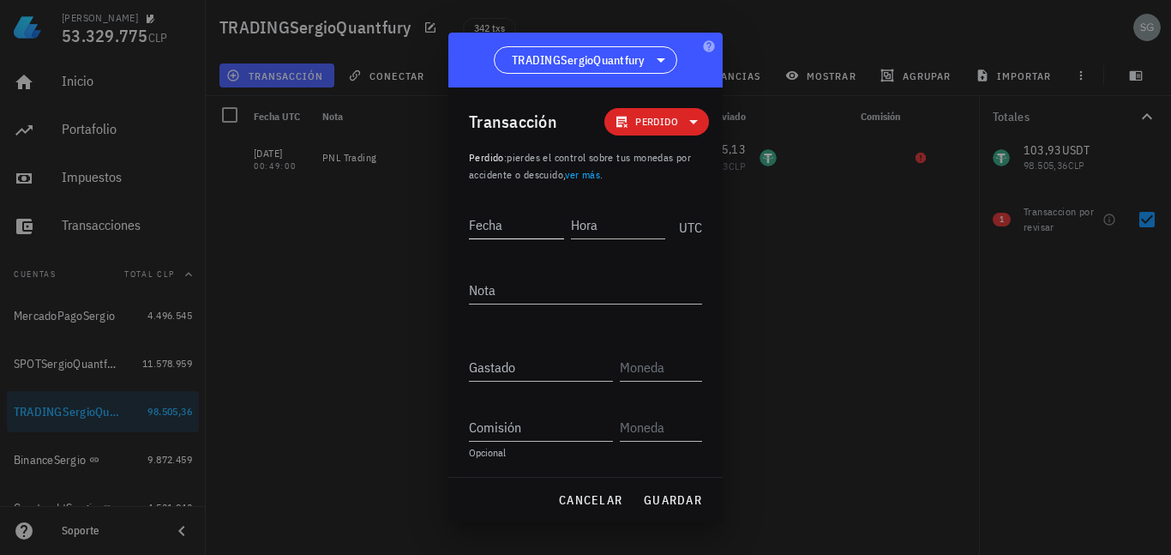
click at [513, 231] on input "Fecha" at bounding box center [516, 224] width 95 height 27
type input "[DATE]"
type input "00:48:59"
click at [695, 118] on icon at bounding box center [693, 121] width 21 height 21
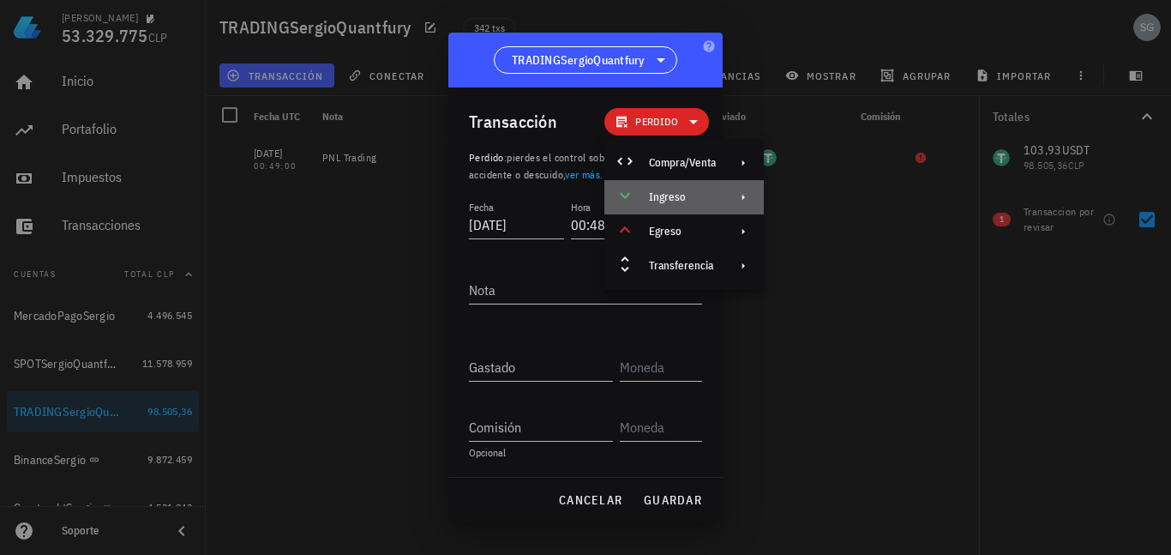
click at [696, 196] on div "Ingreso" at bounding box center [682, 197] width 67 height 14
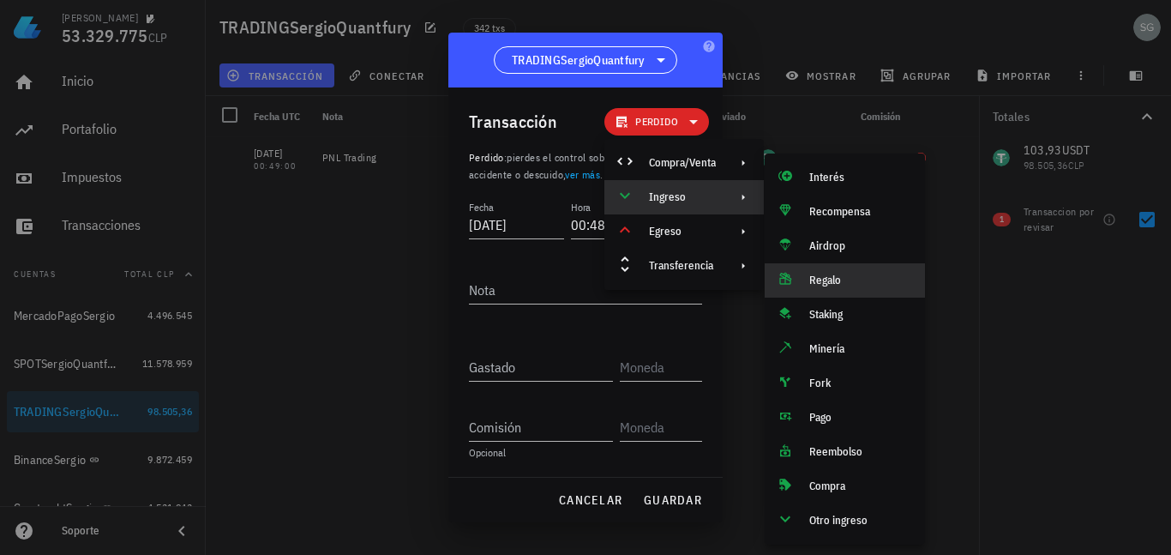
click at [845, 283] on div "Regalo" at bounding box center [860, 280] width 102 height 14
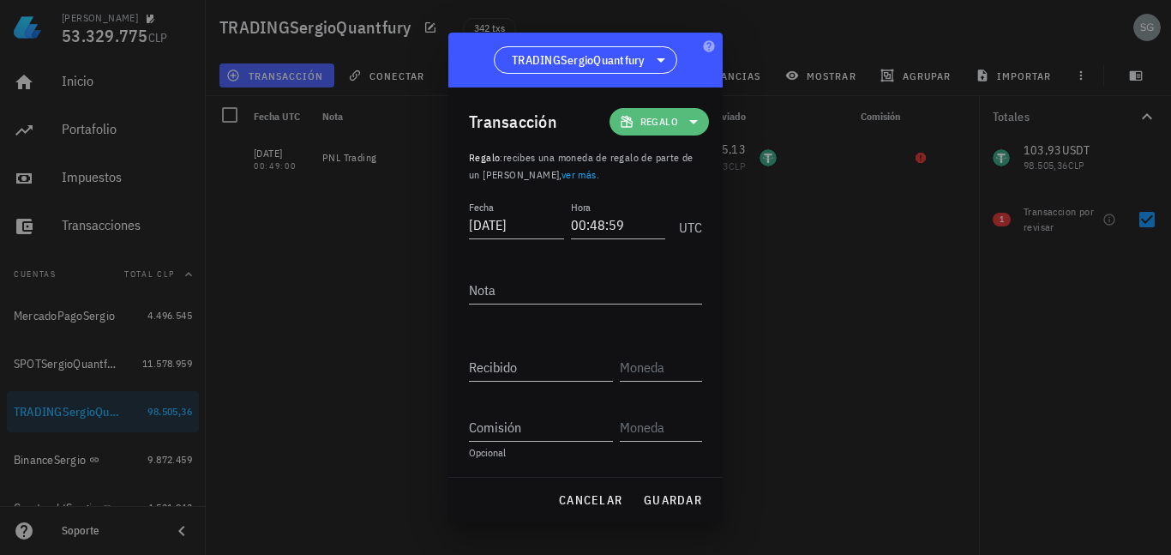
click at [683, 120] on icon at bounding box center [693, 121] width 21 height 21
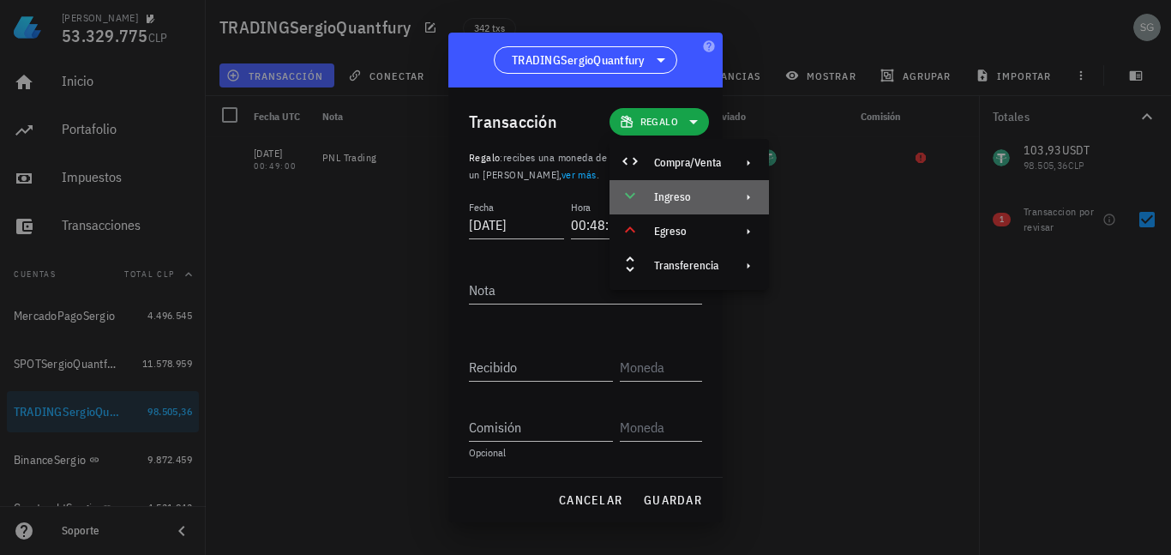
click at [705, 183] on div "Ingreso" at bounding box center [688, 197] width 159 height 34
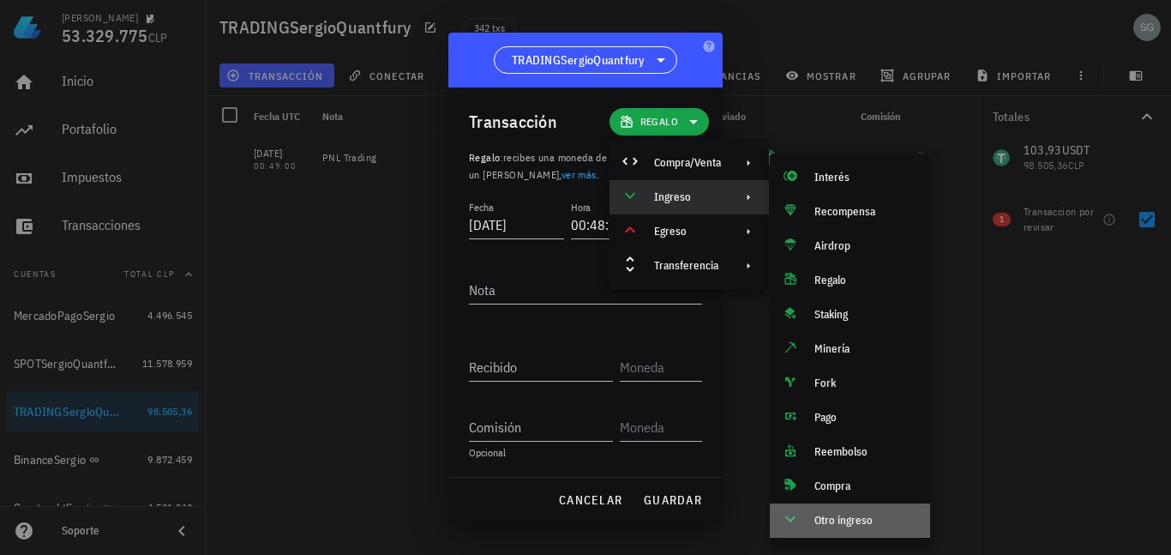
click at [855, 519] on div "Otro ingreso" at bounding box center [865, 520] width 102 height 14
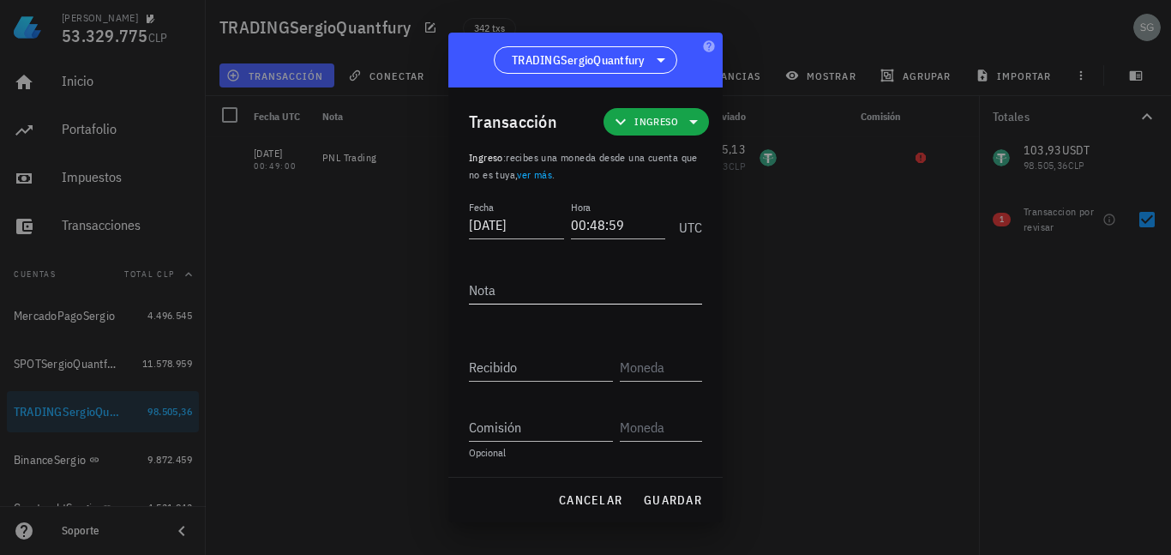
click at [588, 291] on textarea "Nota" at bounding box center [585, 289] width 233 height 27
click at [507, 371] on input "Recibido" at bounding box center [541, 366] width 144 height 27
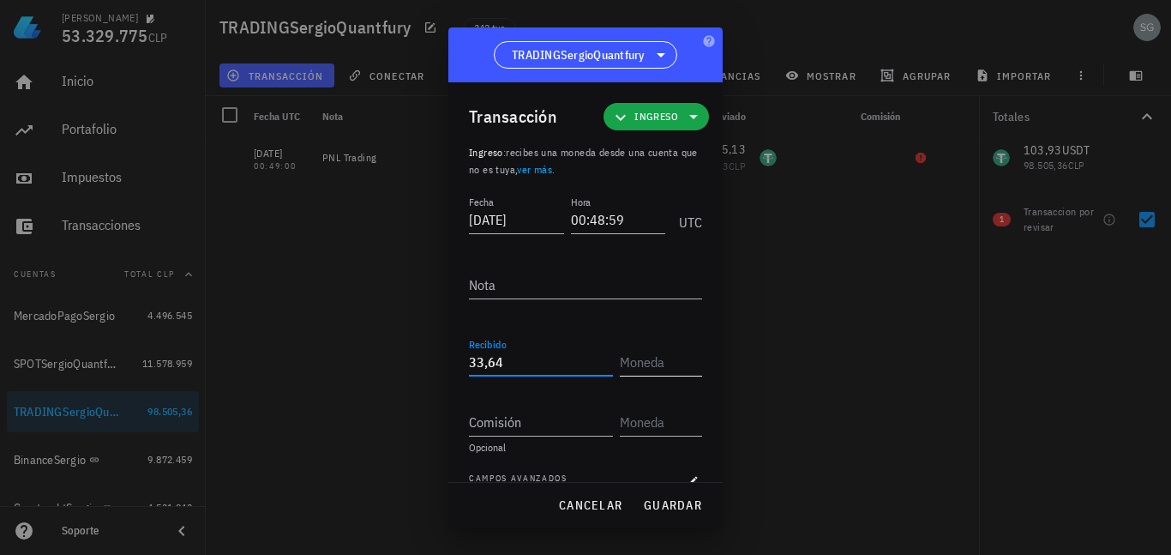
type input "33,64"
click at [629, 365] on input "text" at bounding box center [659, 361] width 79 height 27
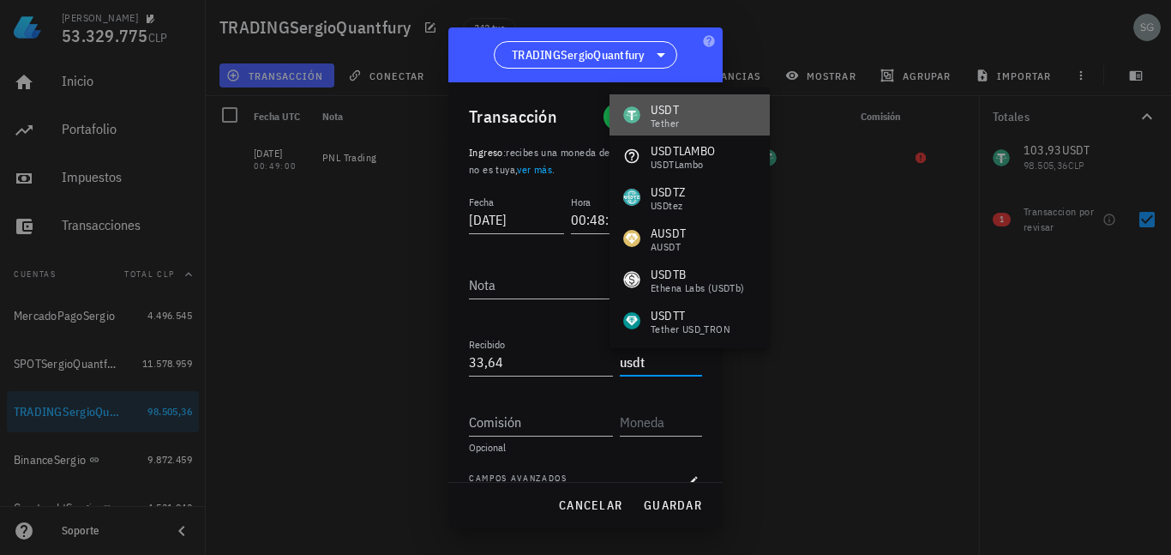
click at [690, 111] on div "USDT Tether" at bounding box center [689, 114] width 160 height 41
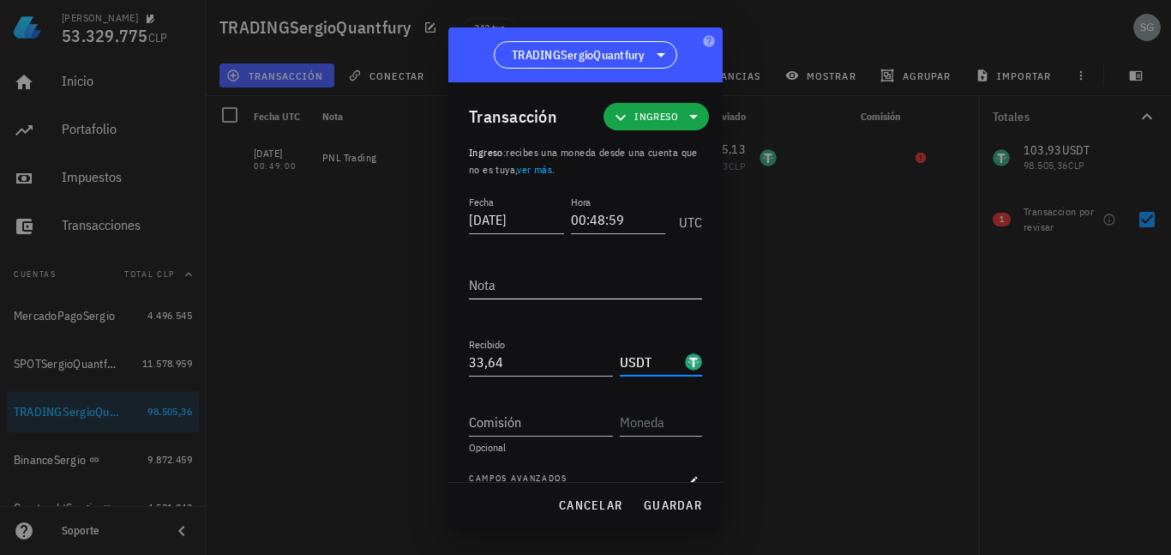
type input "USDT"
click at [531, 281] on textarea "Nota" at bounding box center [585, 284] width 233 height 27
type textarea "PARA BALANCEAR"
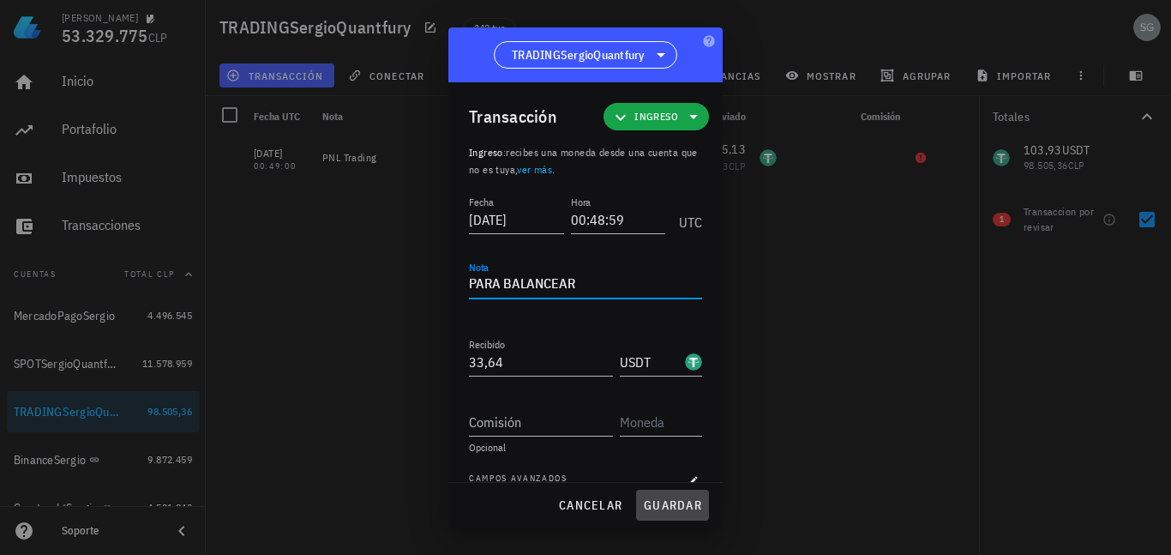
click at [681, 502] on span "guardar" at bounding box center [672, 504] width 59 height 15
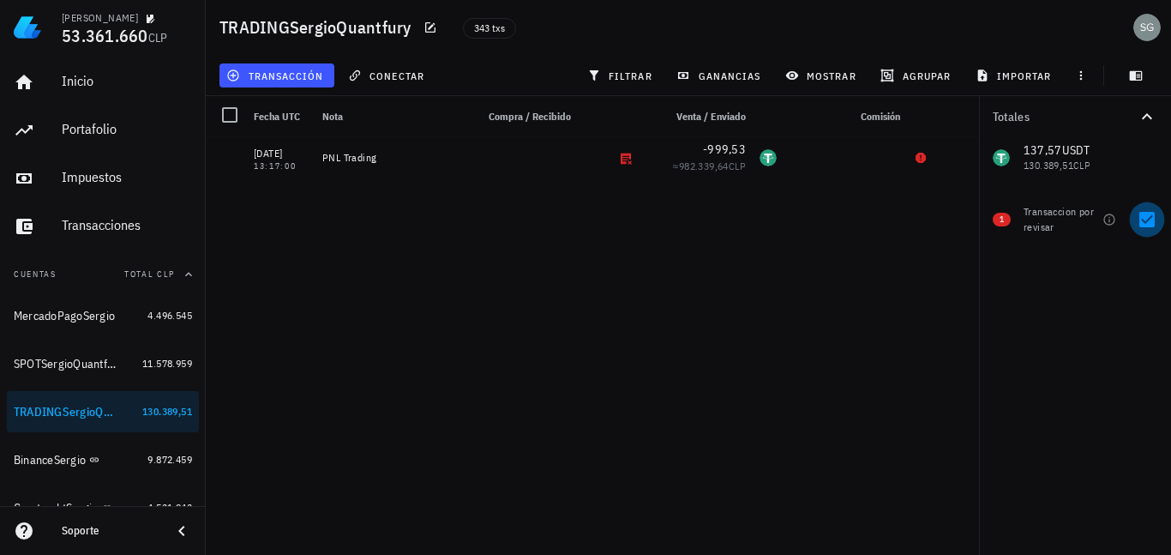
click at [1150, 217] on div at bounding box center [1146, 219] width 29 height 29
checkbox input "false"
click at [933, 71] on span "agrupar" at bounding box center [917, 76] width 67 height 14
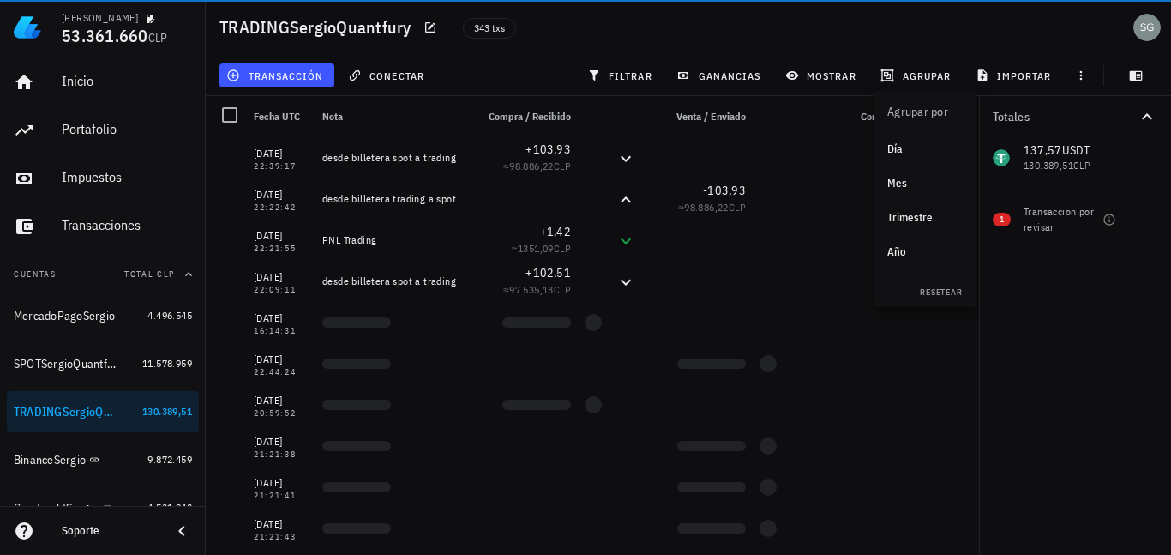
click at [905, 257] on div "Año" at bounding box center [924, 252] width 75 height 14
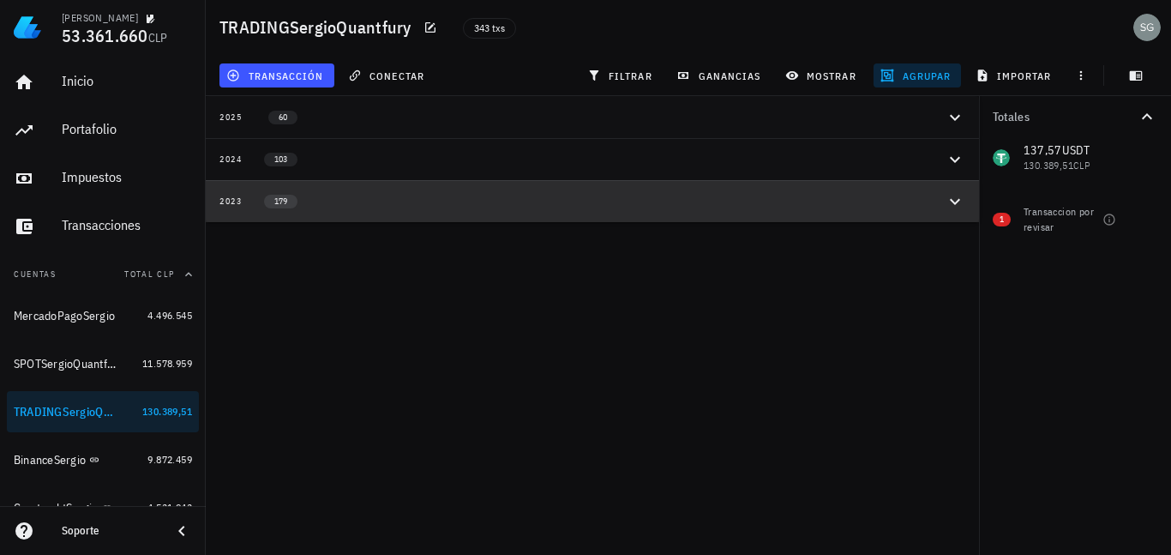
click at [958, 207] on icon "button" at bounding box center [955, 201] width 21 height 21
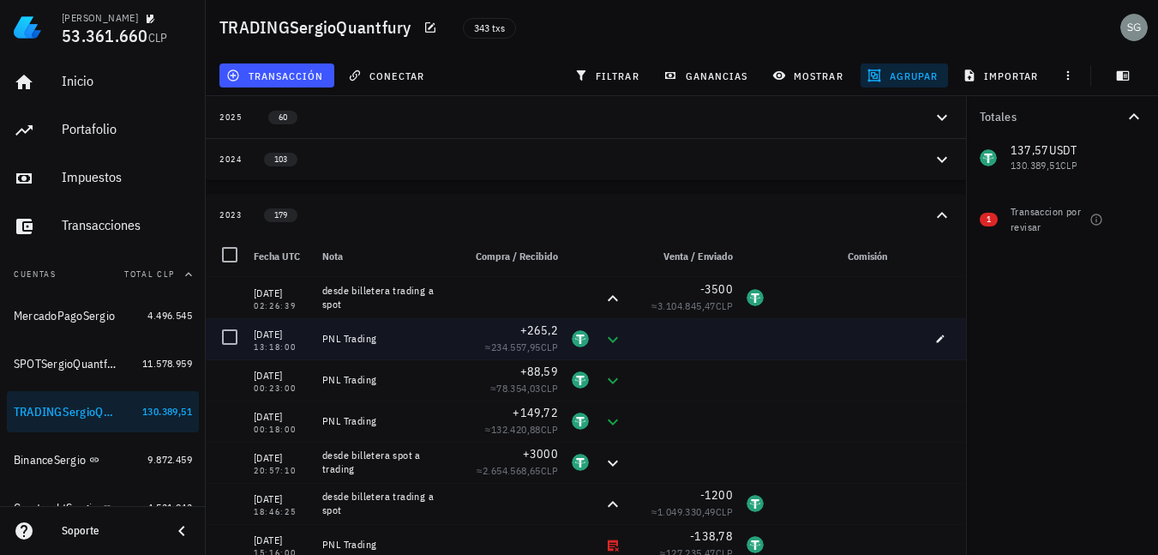
scroll to position [86, 0]
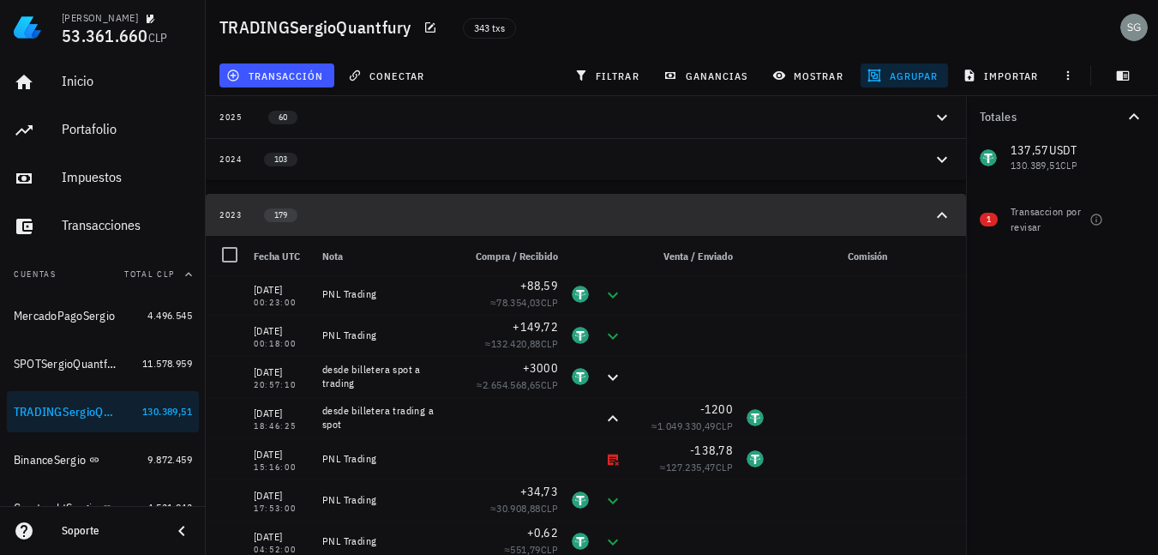
click at [945, 219] on icon "button" at bounding box center [942, 215] width 21 height 21
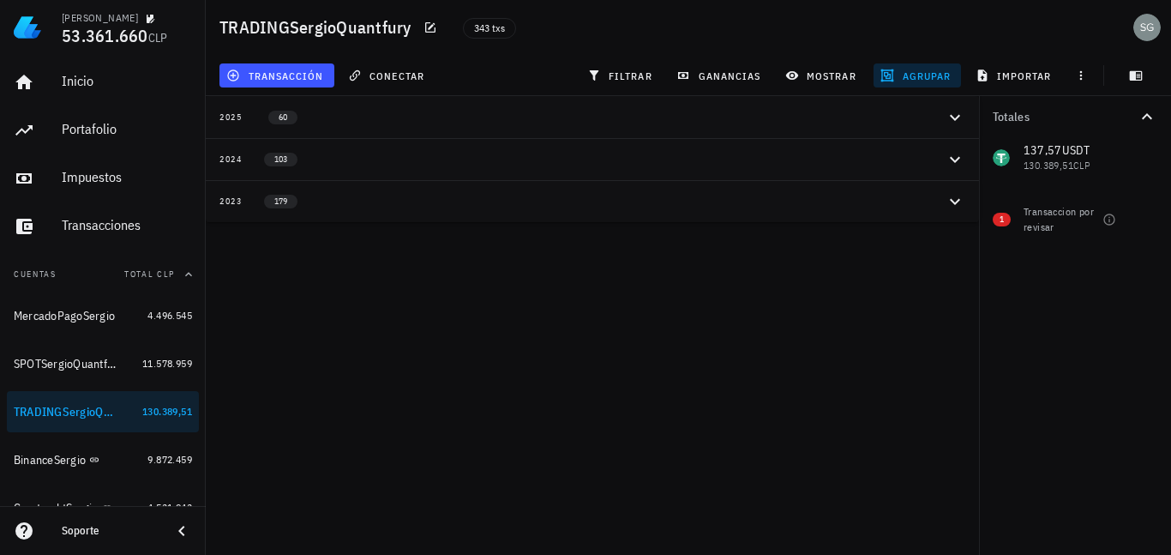
click at [959, 118] on icon "button" at bounding box center [955, 117] width 21 height 21
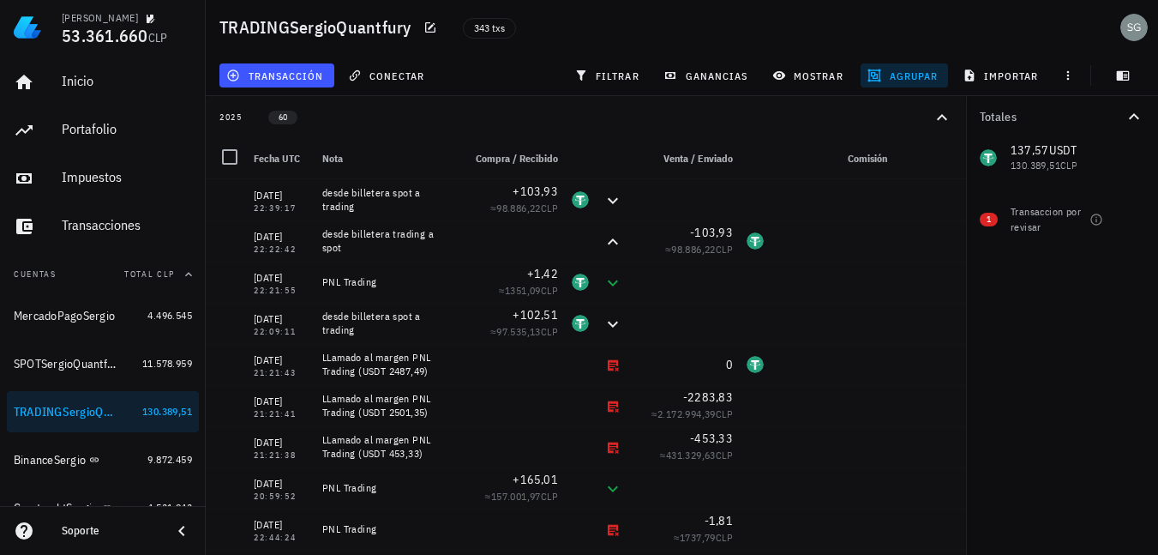
click at [957, 121] on button "2025 60" at bounding box center [586, 117] width 760 height 42
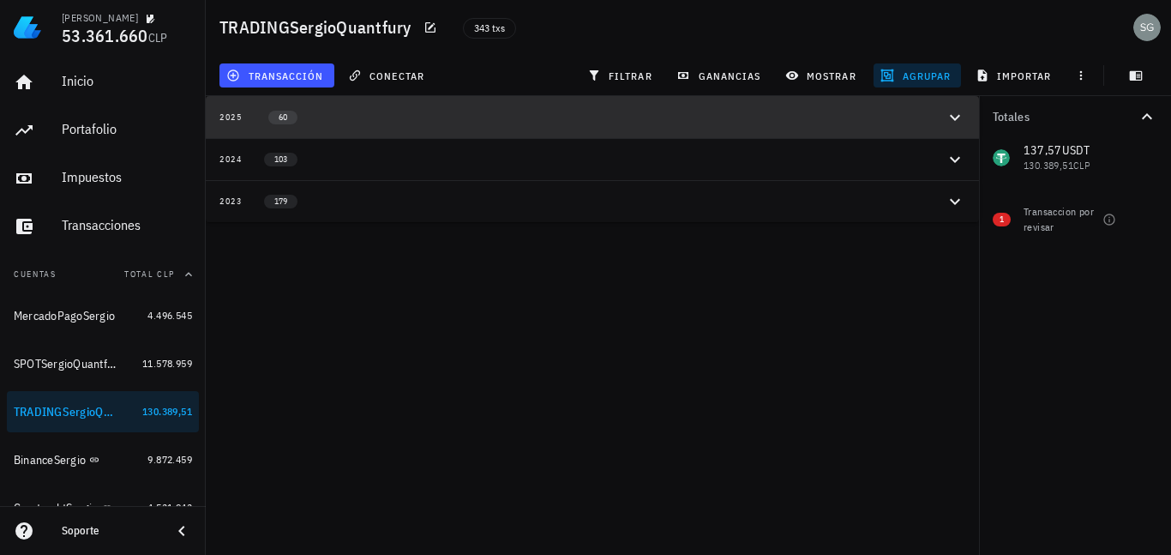
click at [951, 117] on icon "button" at bounding box center [955, 117] width 21 height 21
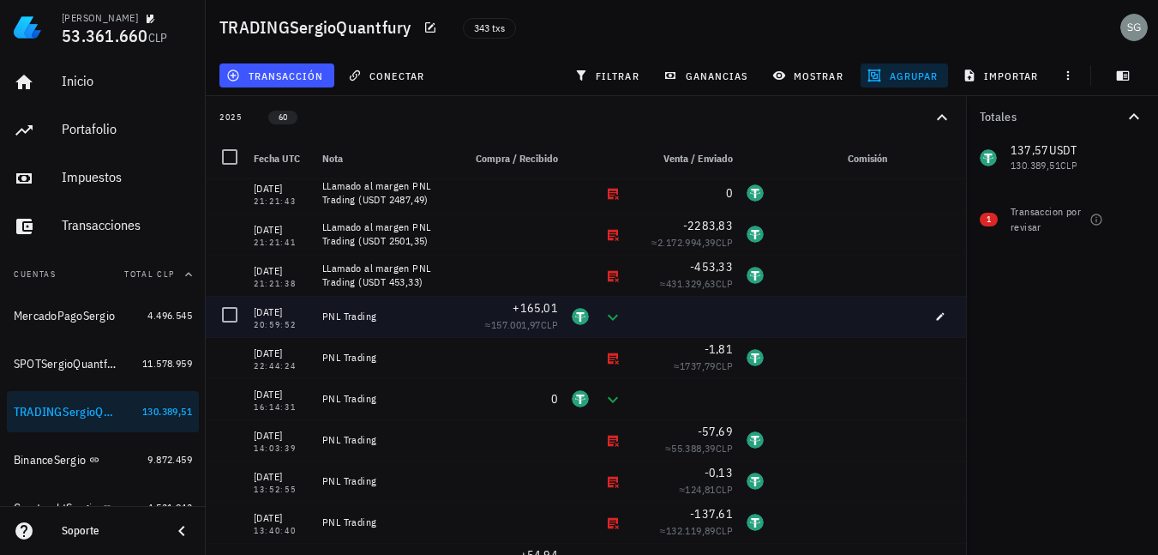
scroll to position [0, 0]
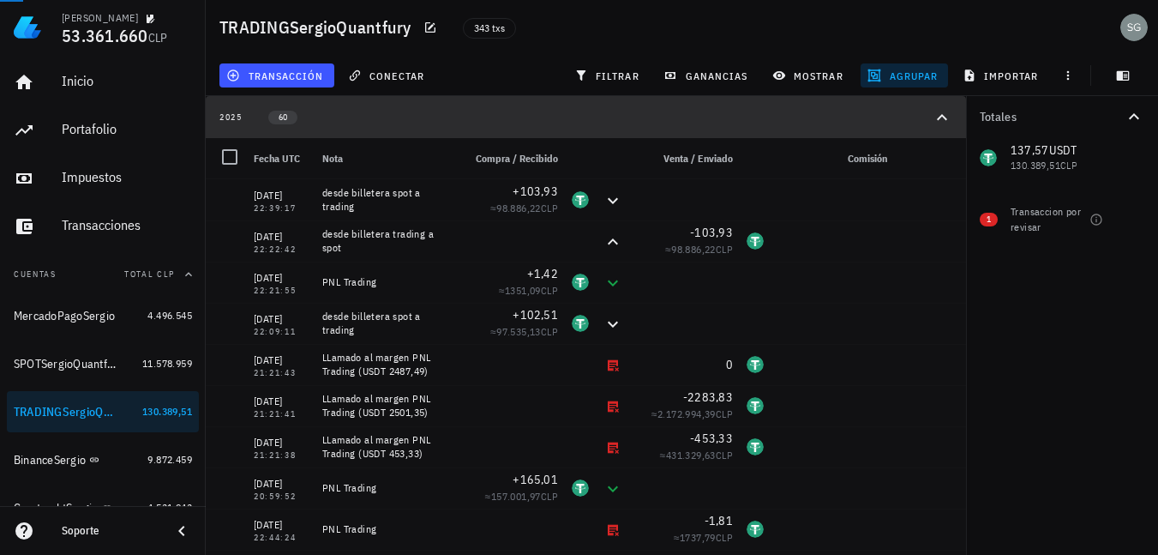
click at [951, 112] on icon "button" at bounding box center [942, 117] width 21 height 21
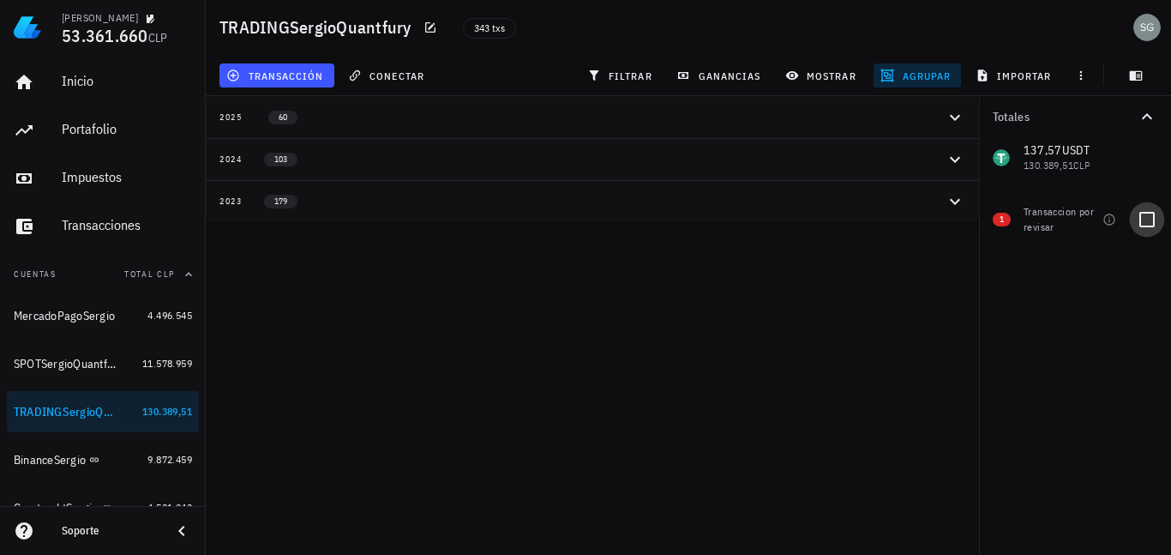
click at [1154, 216] on div at bounding box center [1146, 219] width 29 height 29
click at [947, 115] on icon "button" at bounding box center [955, 117] width 21 height 21
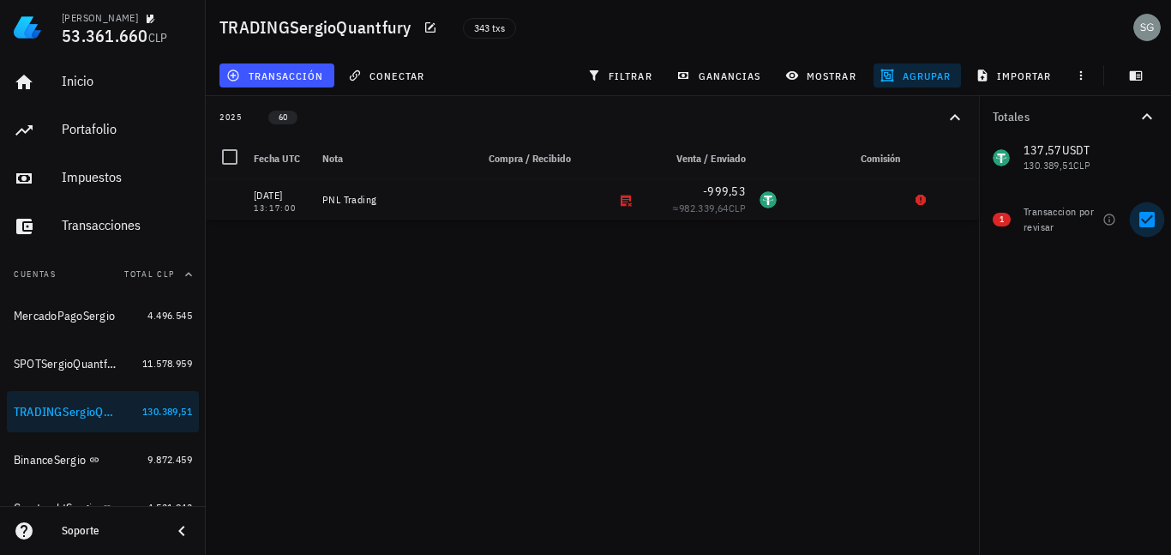
click at [1152, 212] on div at bounding box center [1146, 219] width 29 height 29
checkbox input "false"
